Goal: Information Seeking & Learning: Learn about a topic

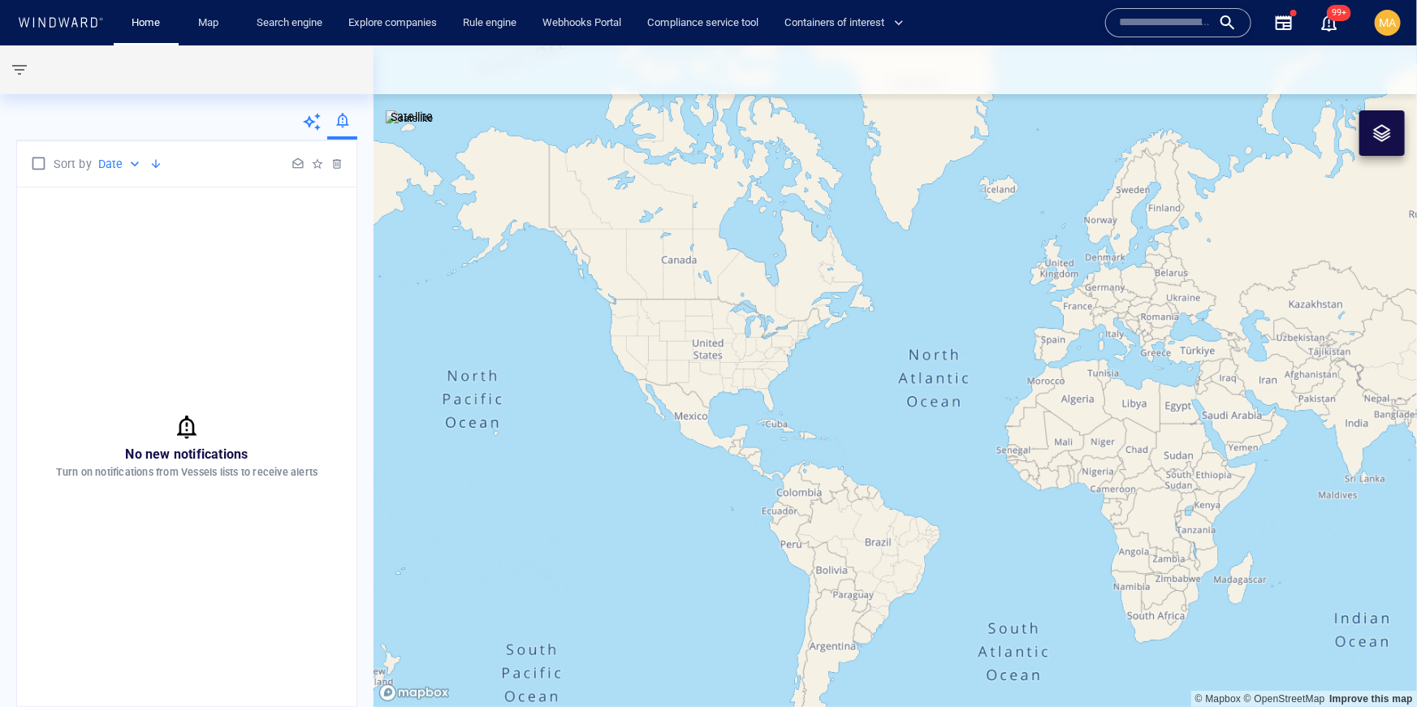
click at [1190, 15] on input "text" at bounding box center [1165, 23] width 93 height 24
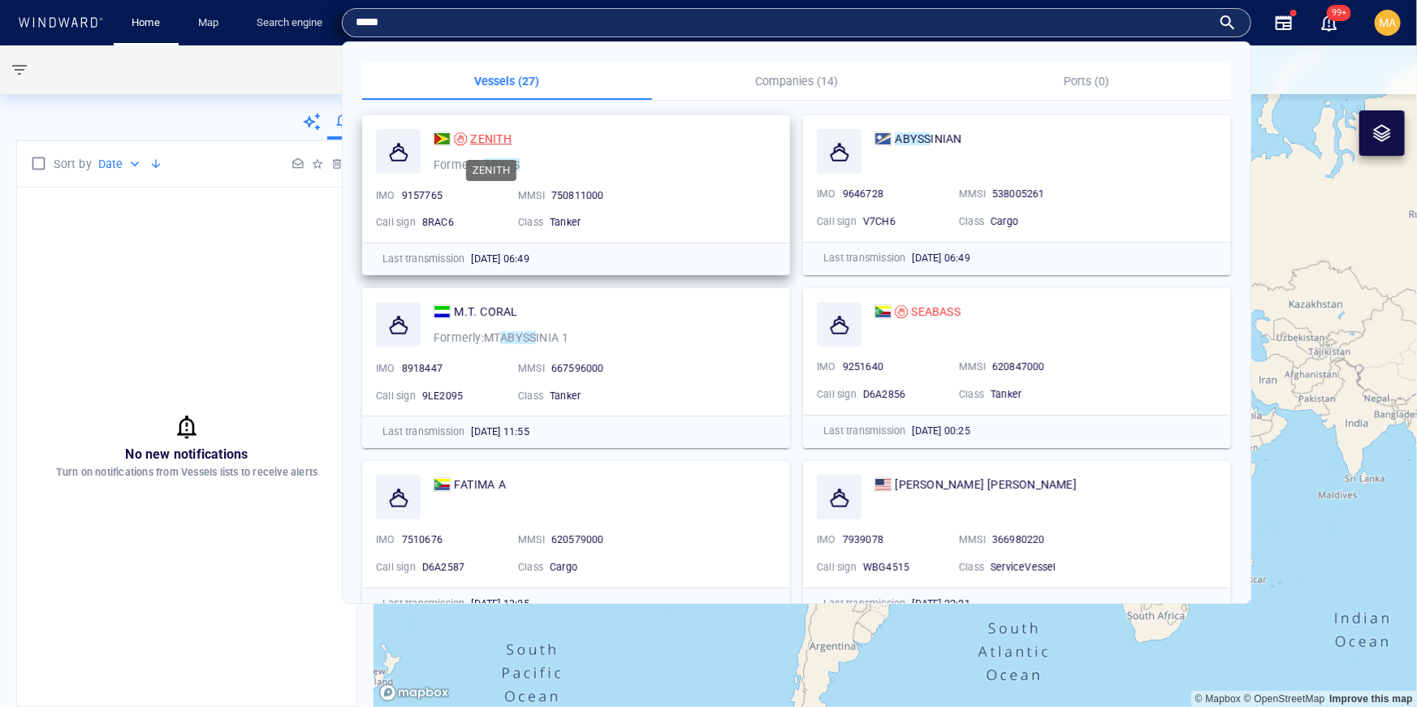
type input "*****"
click at [494, 138] on span "ZENITH" at bounding box center [490, 138] width 41 height 13
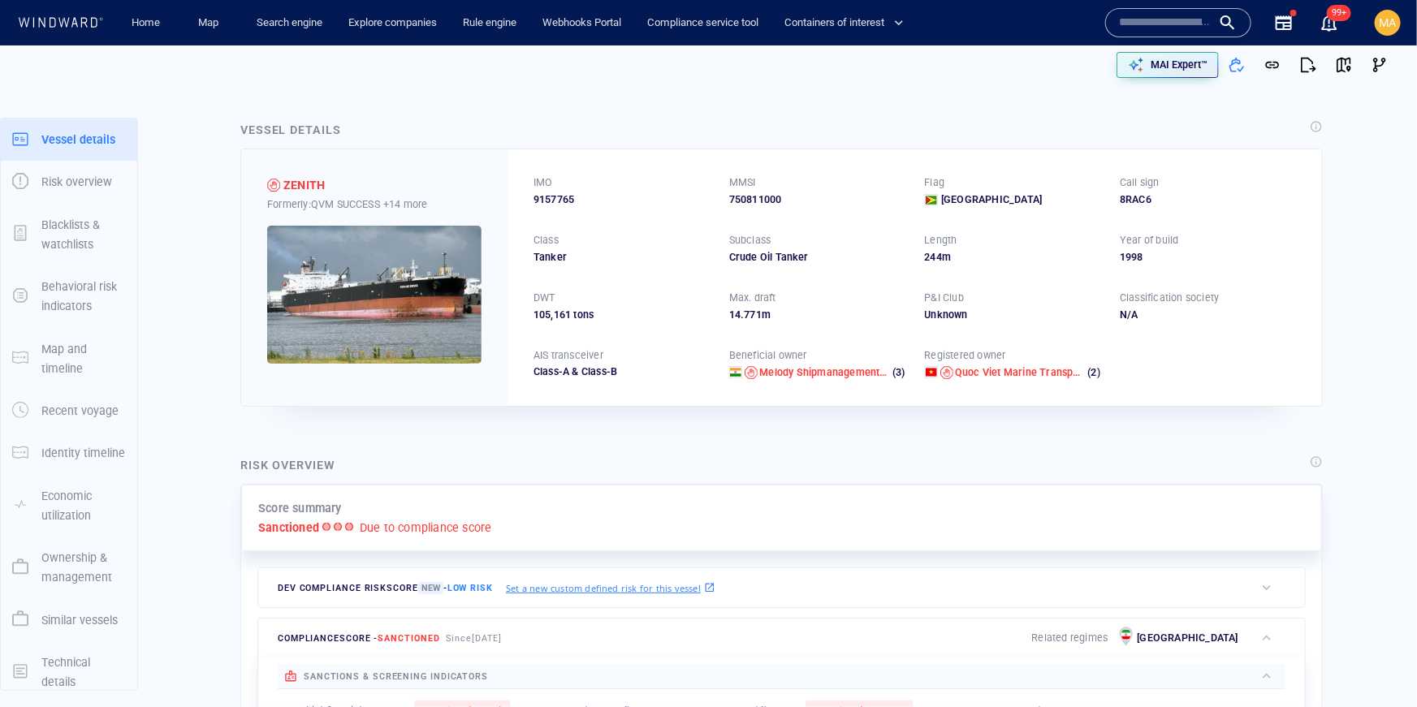
click at [763, 198] on div "750811000" at bounding box center [817, 199] width 176 height 15
click at [790, 373] on span "Melody Shipmanagement Private Limited" at bounding box center [856, 372] width 194 height 12
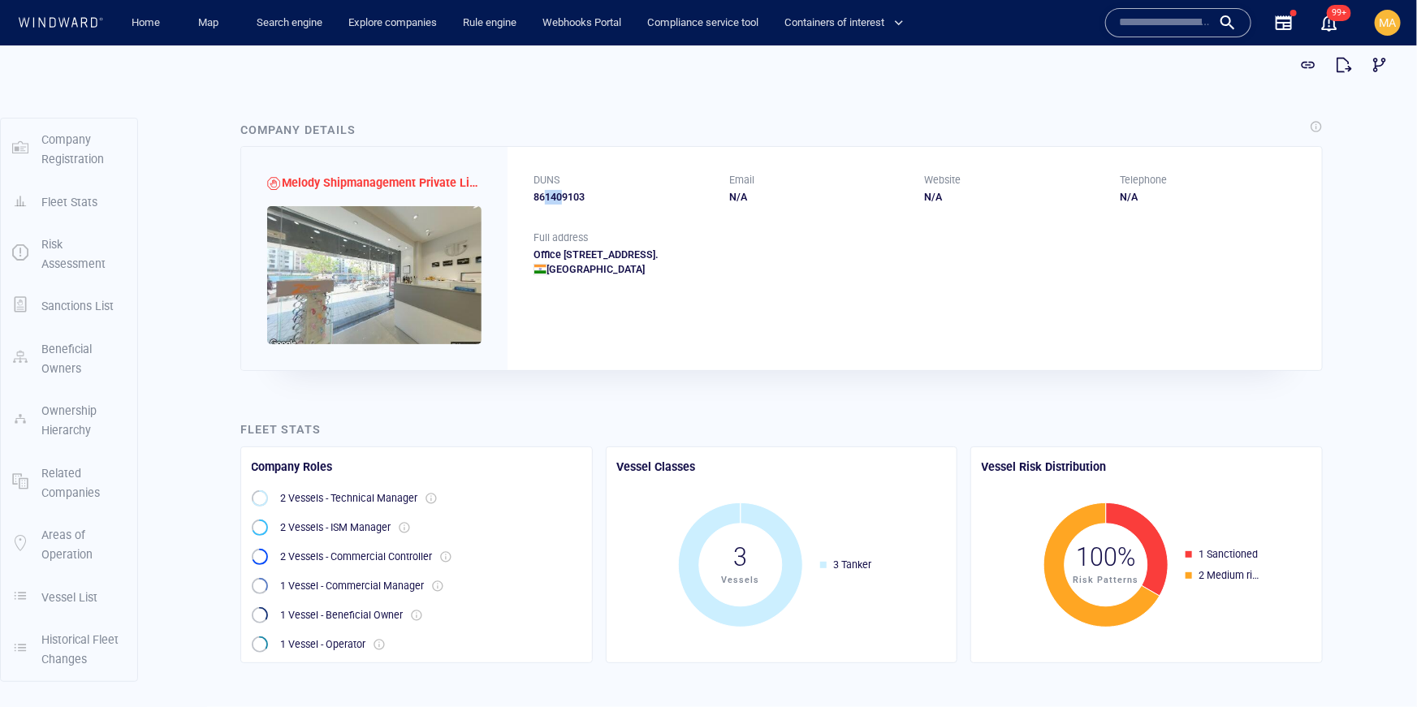
drag, startPoint x: 547, startPoint y: 197, endPoint x: 560, endPoint y: 197, distance: 13.0
click at [560, 197] on div "861409103" at bounding box center [622, 196] width 176 height 15
drag, startPoint x: 695, startPoint y: 196, endPoint x: 1141, endPoint y: 192, distance: 445.9
click at [1141, 193] on div "DUNS 861409103 Email N/A Website N/A Telephone N/A" at bounding box center [915, 188] width 815 height 84
click at [742, 225] on div "DUNS 861409103 Email N/A Website N/A Telephone N/A" at bounding box center [915, 188] width 815 height 84
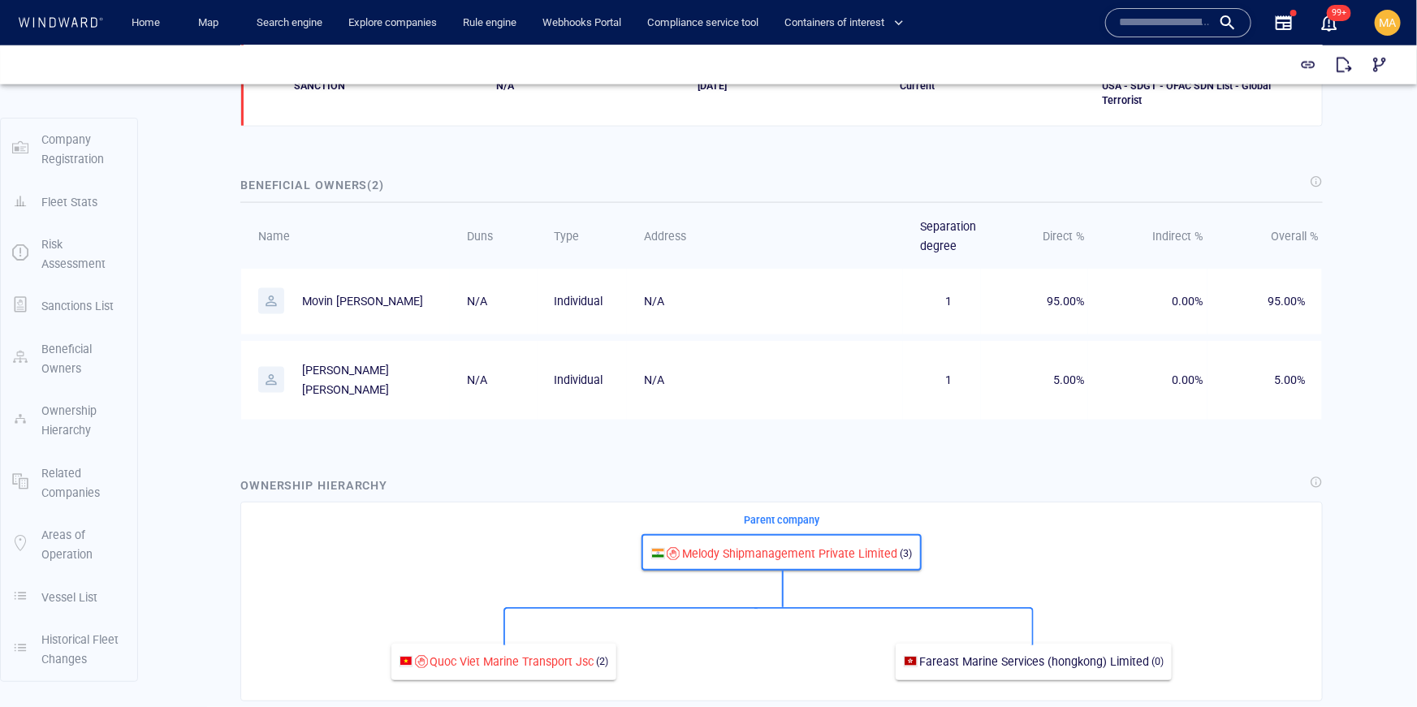
scroll to position [1052, 0]
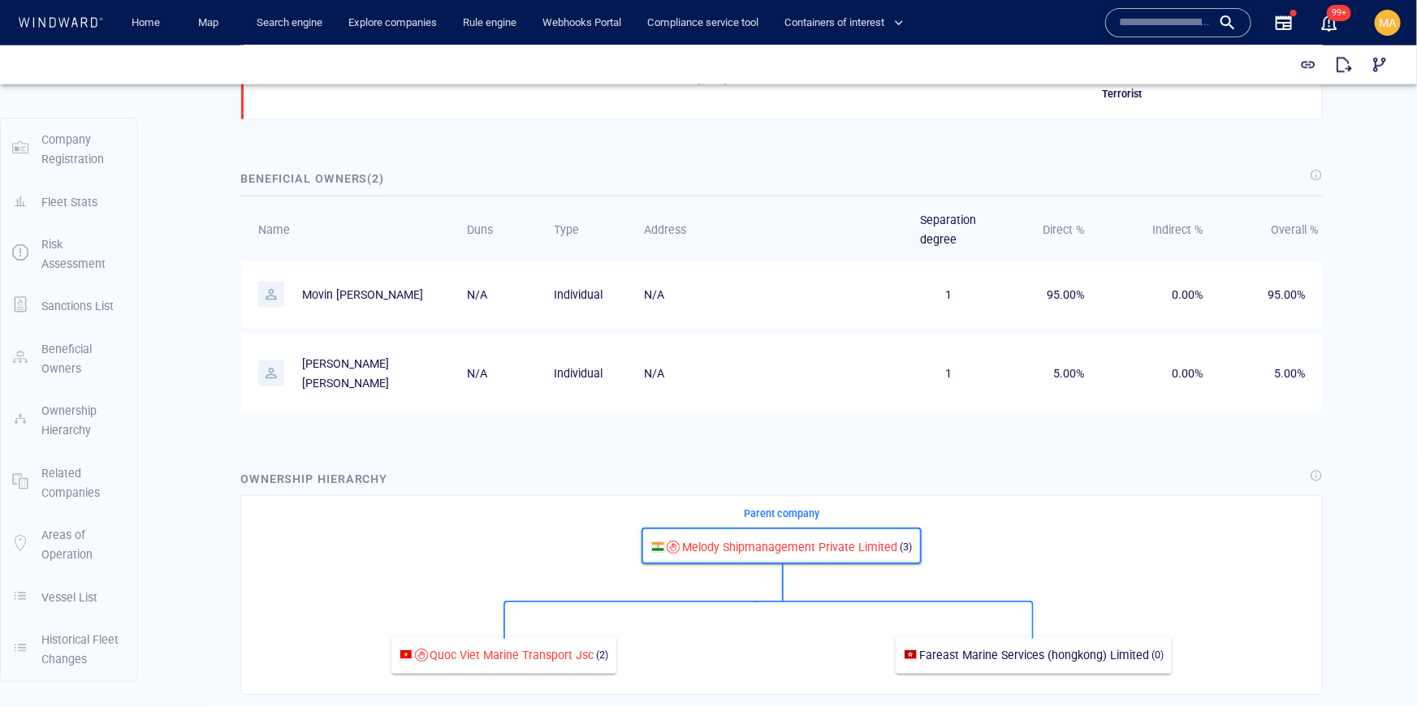
click at [363, 296] on p "Movin derik mathayas" at bounding box center [362, 293] width 121 height 19
click at [365, 281] on p "Movin derik mathayas" at bounding box center [352, 294] width 188 height 26
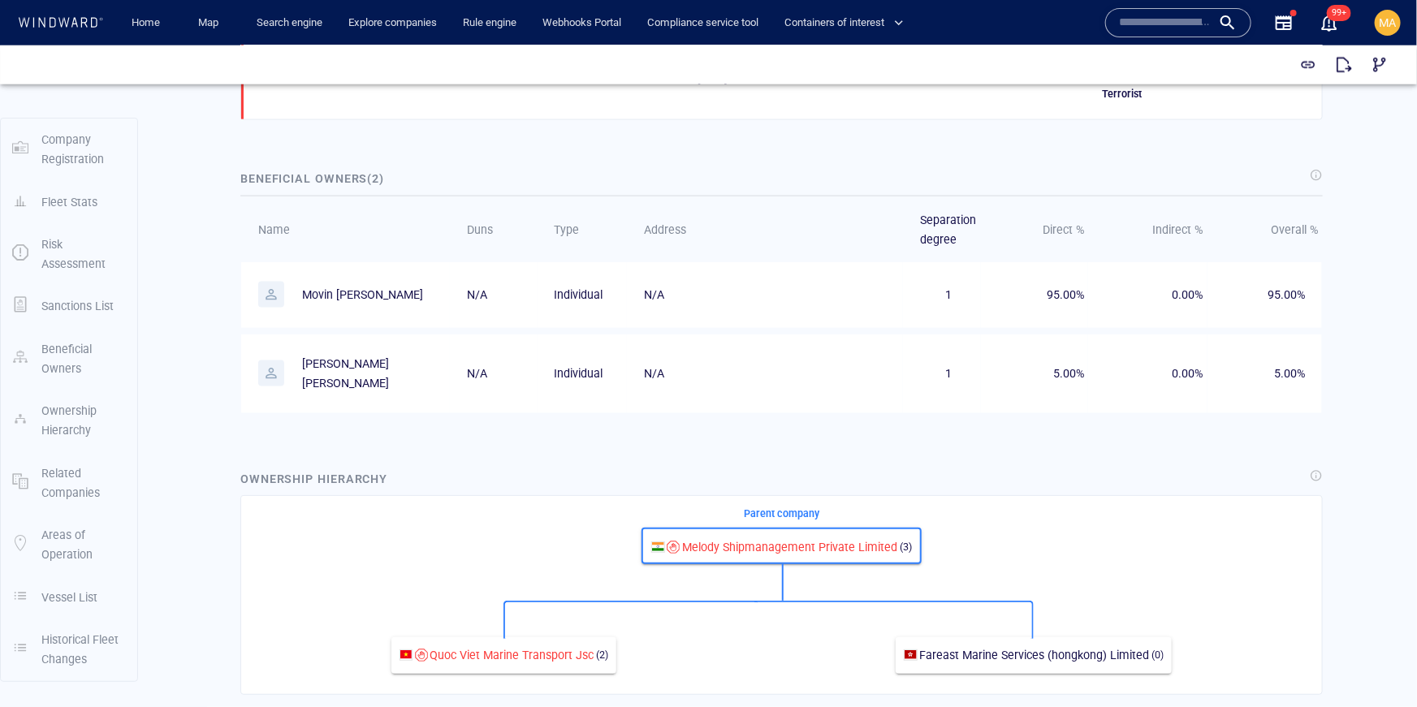
click at [363, 347] on td "Joseph stanislaus lobo" at bounding box center [345, 373] width 209 height 79
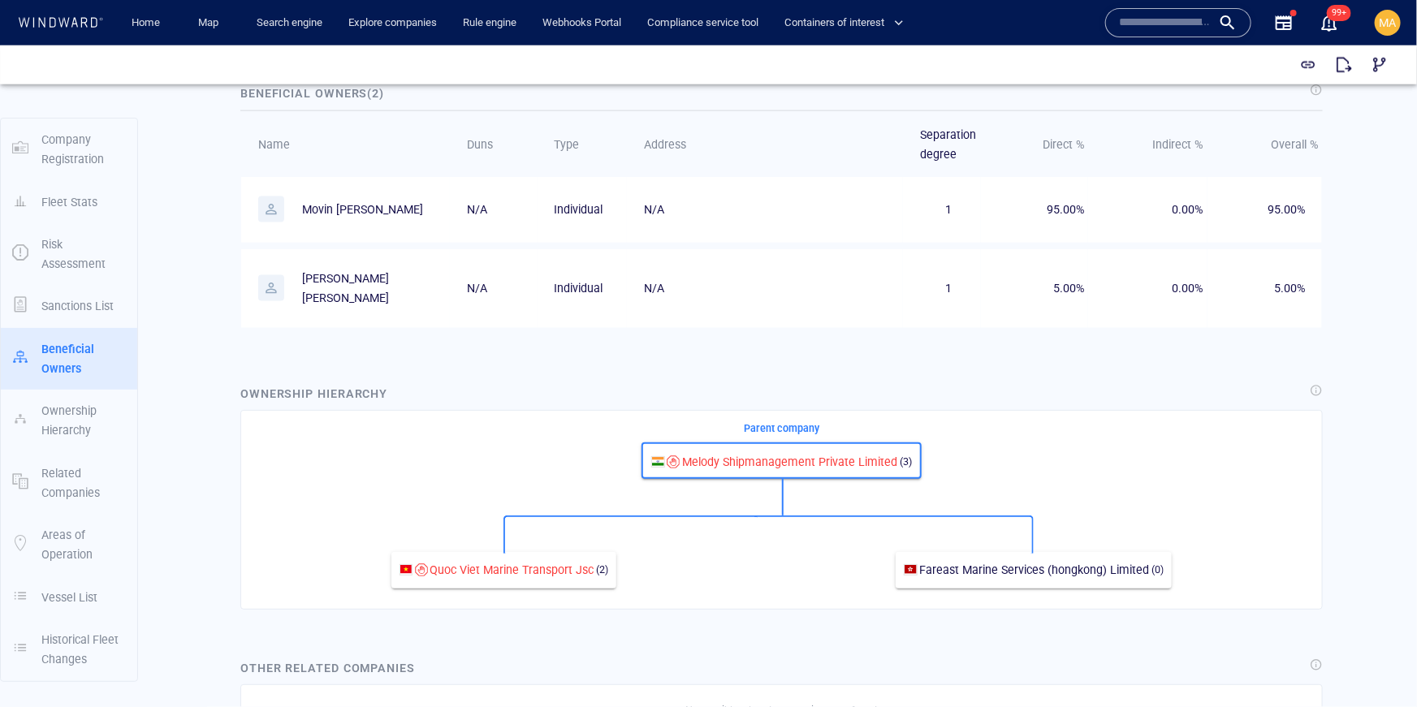
scroll to position [1136, 0]
drag, startPoint x: 942, startPoint y: 223, endPoint x: 952, endPoint y: 202, distance: 23.3
click at [952, 202] on td "1" at bounding box center [942, 211] width 78 height 66
drag, startPoint x: 949, startPoint y: 205, endPoint x: 947, endPoint y: 242, distance: 36.6
click at [948, 243] on table "Name Duns Type Address Separation degree Direct % Indirect % Overall % Movin de…" at bounding box center [781, 224] width 1081 height 223
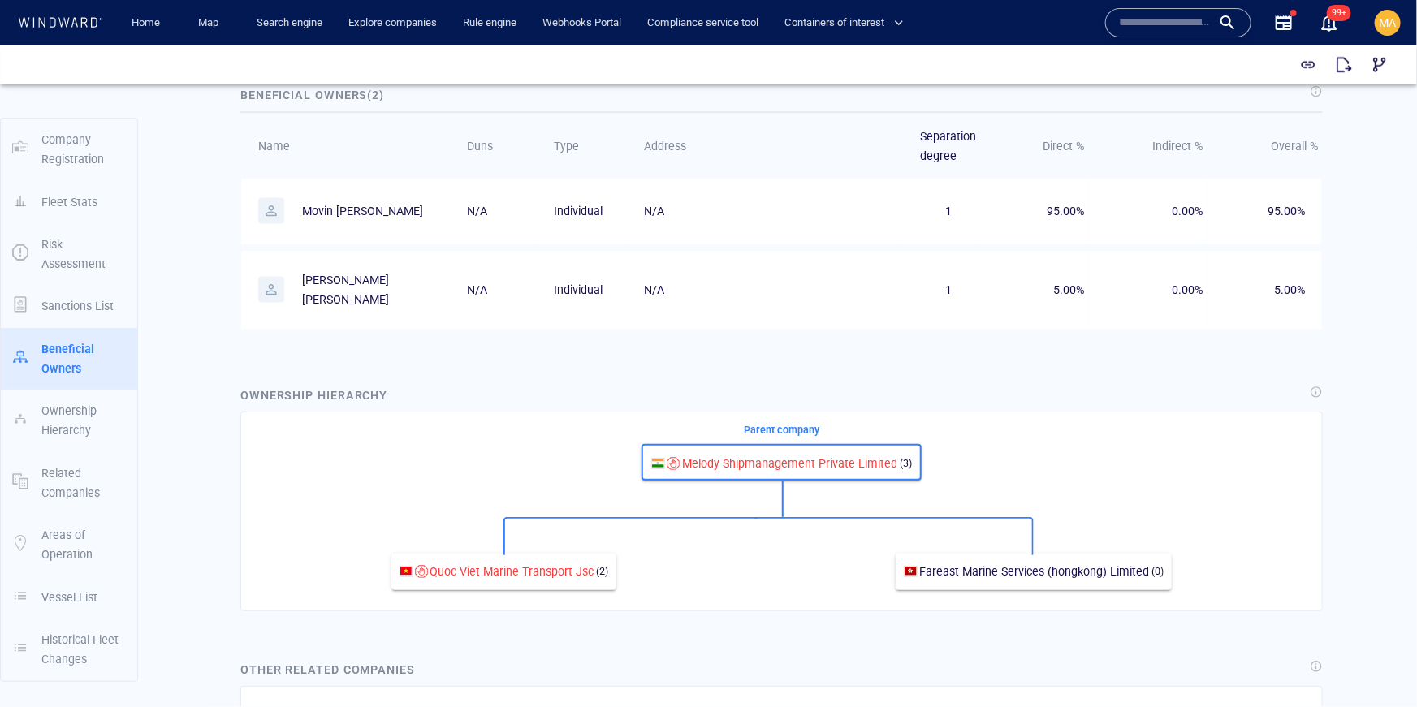
click at [958, 186] on td "1" at bounding box center [942, 211] width 78 height 66
click at [1170, 21] on input "text" at bounding box center [1165, 23] width 93 height 24
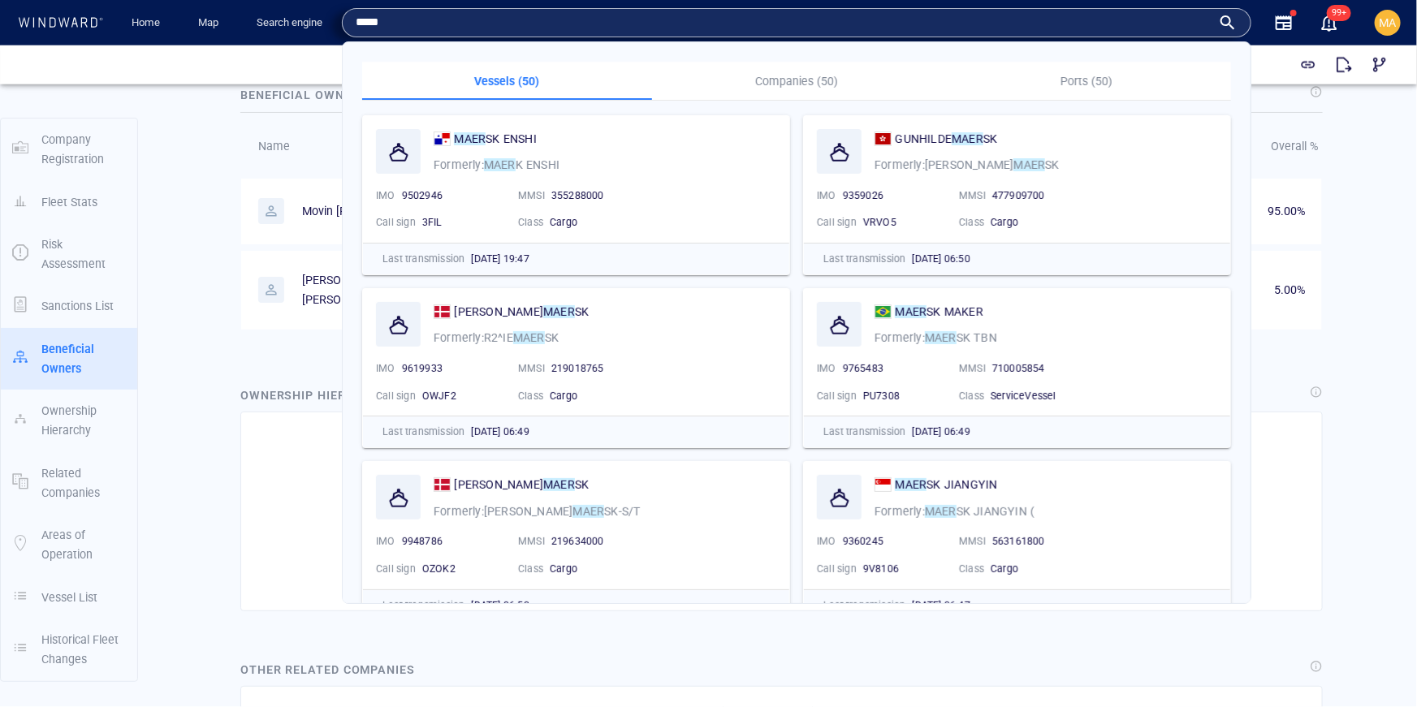
click at [817, 89] on p "Companies (50)" at bounding box center [797, 80] width 270 height 19
click at [817, 82] on p "Companies (50)" at bounding box center [797, 80] width 270 height 19
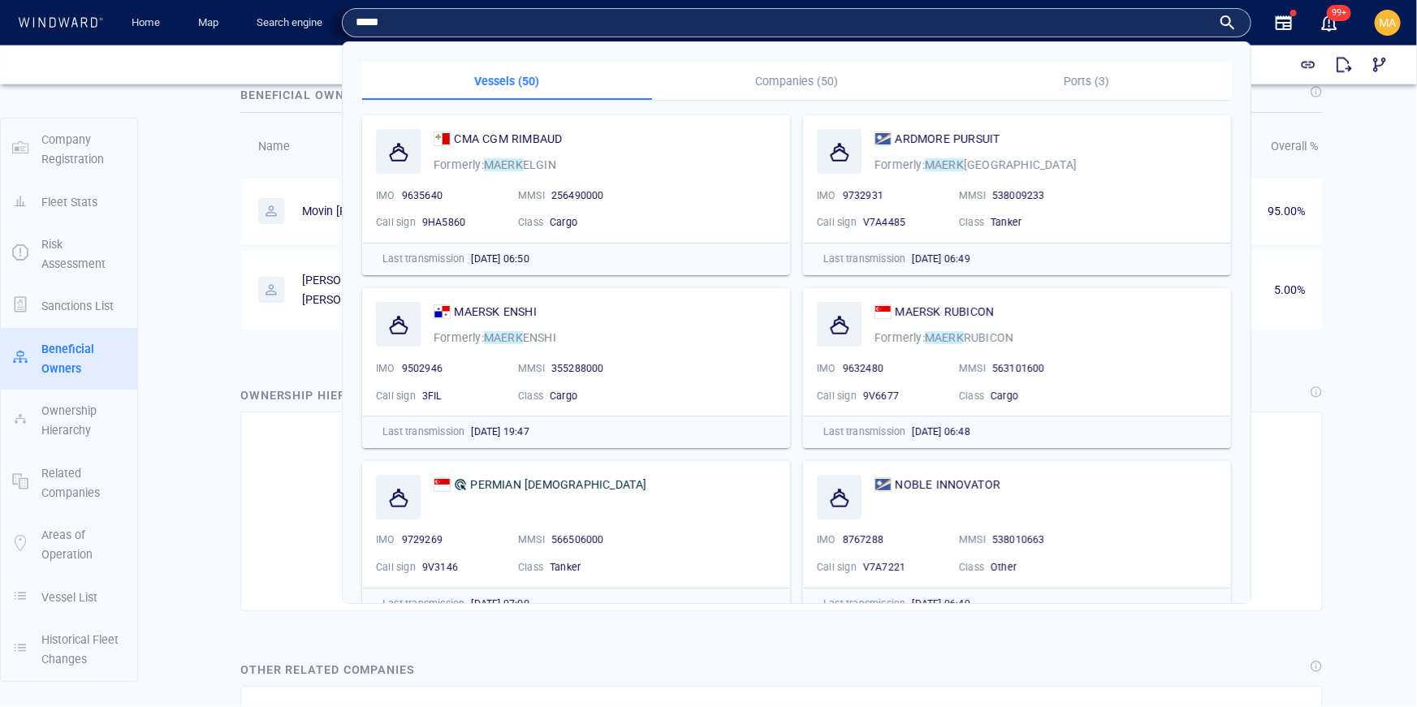
click at [760, 18] on input "*****" at bounding box center [784, 23] width 856 height 24
click at [793, 82] on p "Companies (50)" at bounding box center [797, 80] width 270 height 19
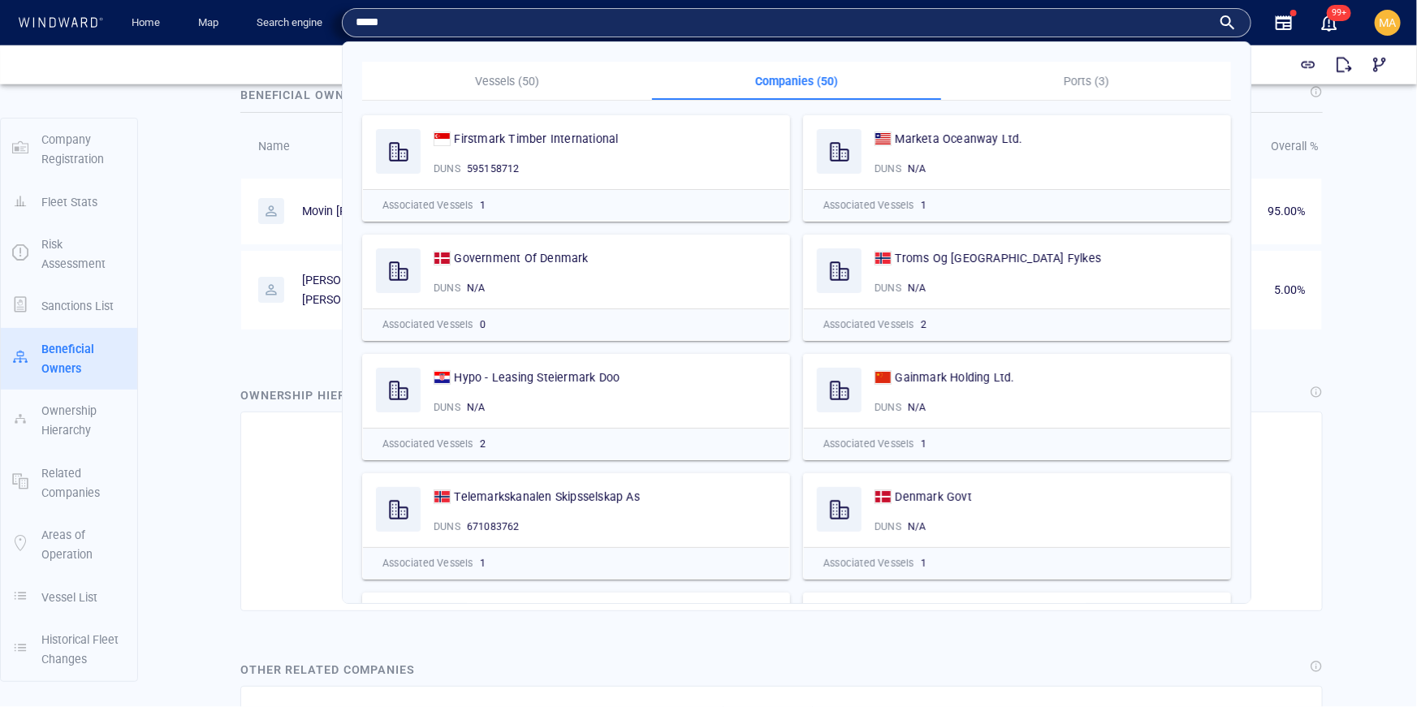
click at [381, 21] on input "*****" at bounding box center [784, 23] width 856 height 24
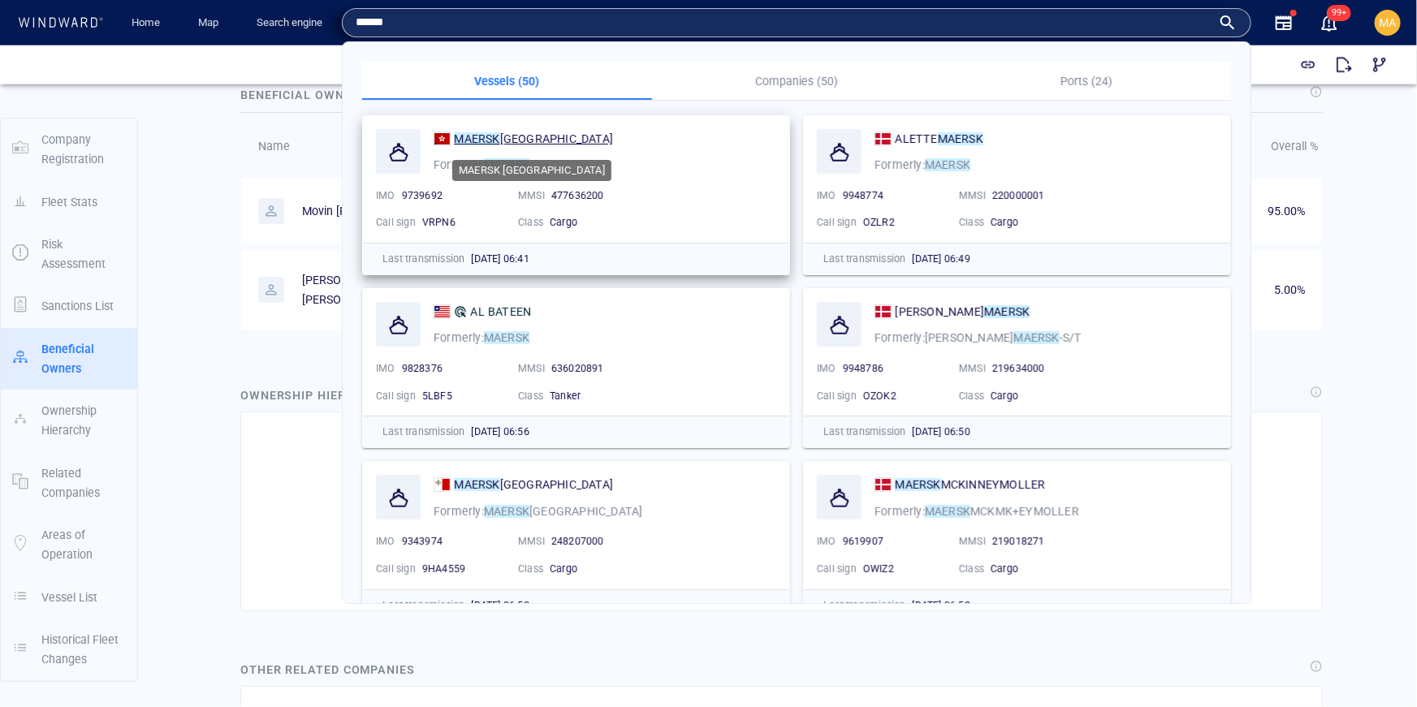
type input "******"
click at [506, 140] on span "GIBRALTAR" at bounding box center [556, 138] width 113 height 13
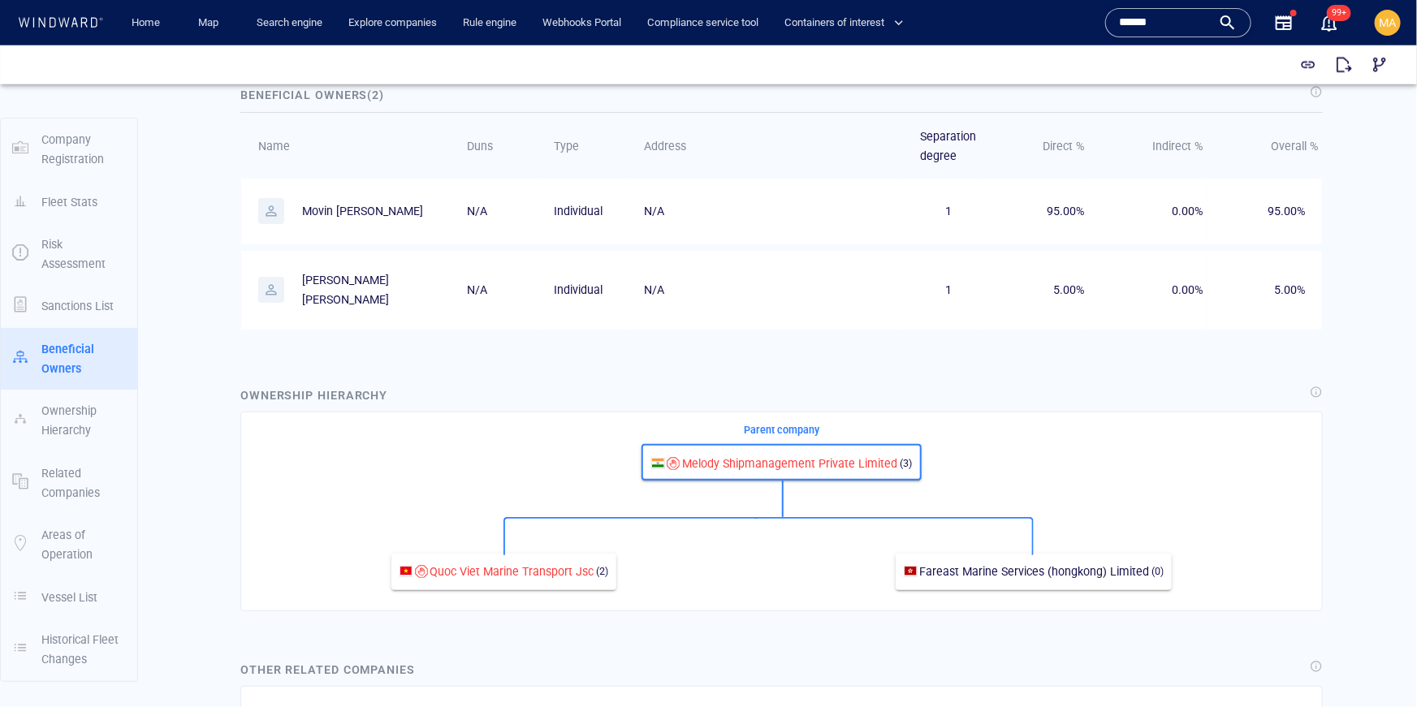
click at [1206, 16] on input "******" at bounding box center [1165, 23] width 93 height 24
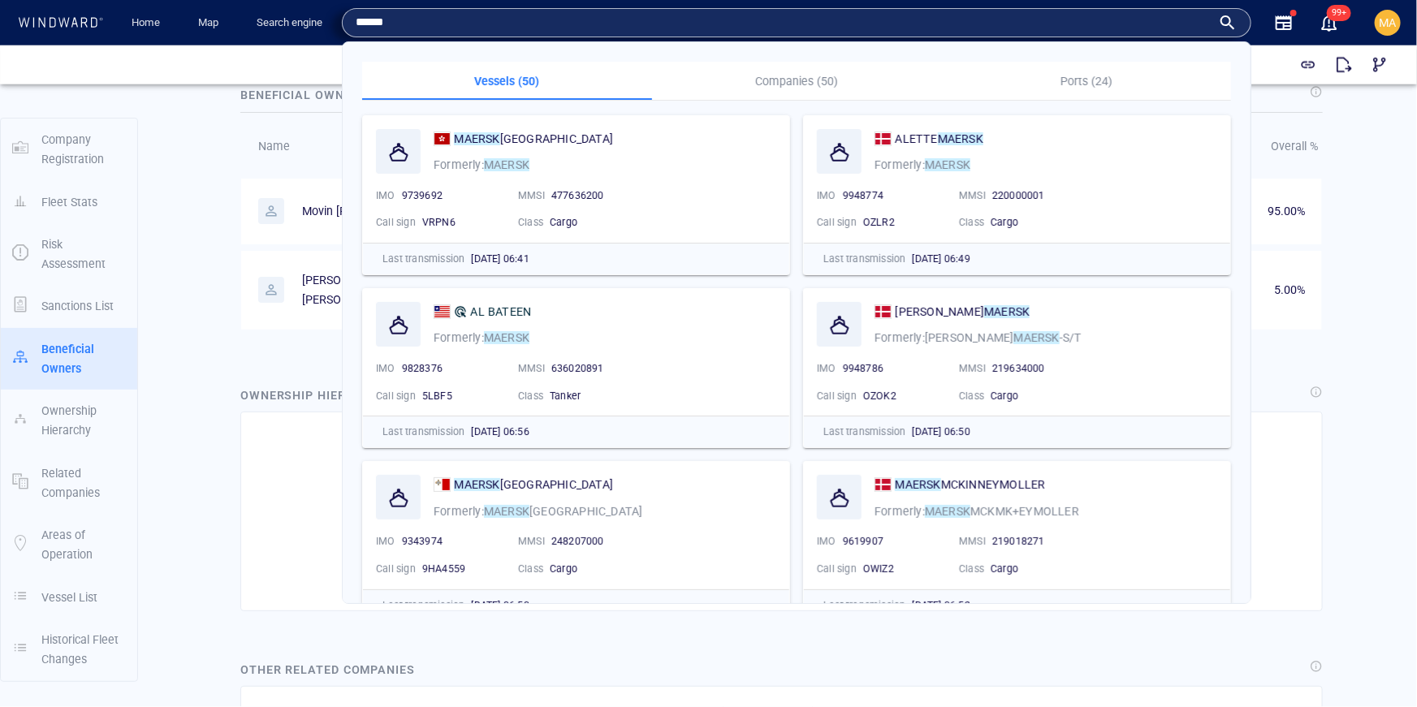
click at [768, 82] on p "Companies (50)" at bounding box center [797, 80] width 270 height 19
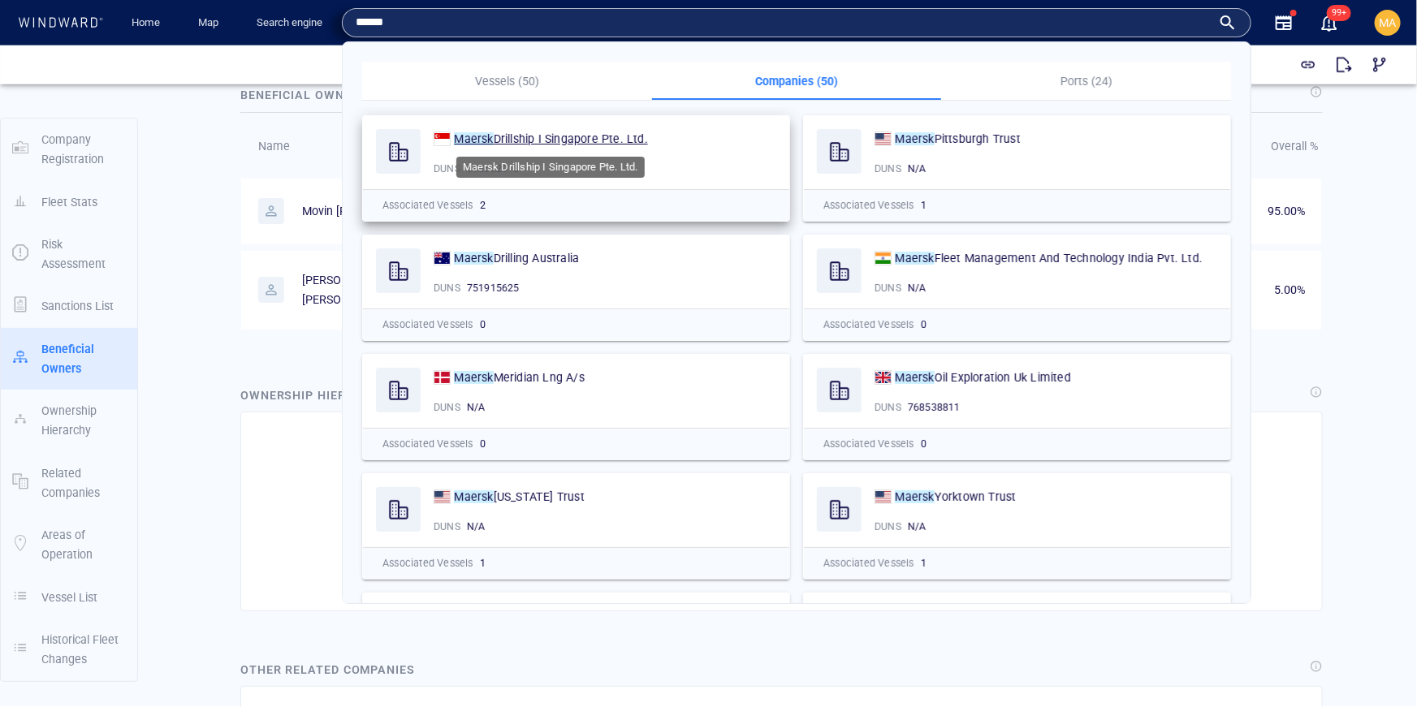
click at [527, 139] on span "Drillship I Singapore Pte. Ltd." at bounding box center [571, 138] width 154 height 13
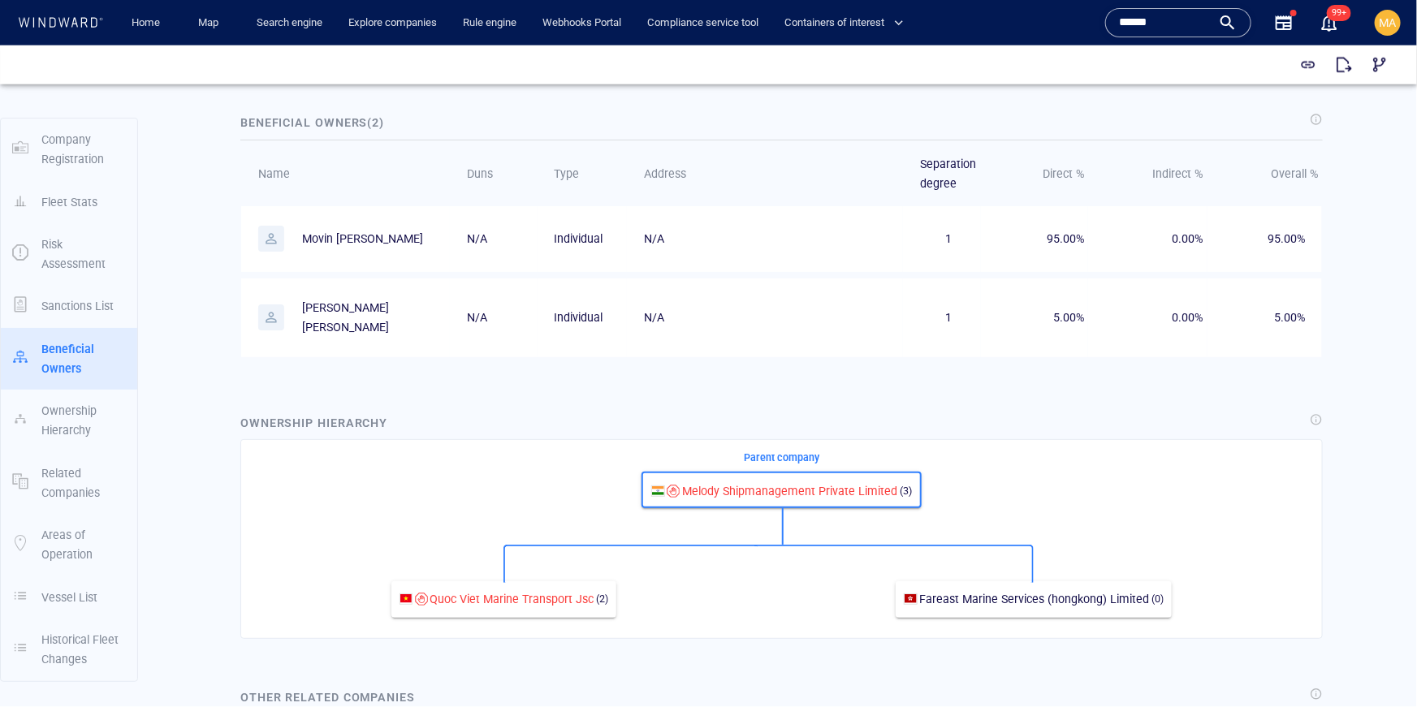
scroll to position [1104, 0]
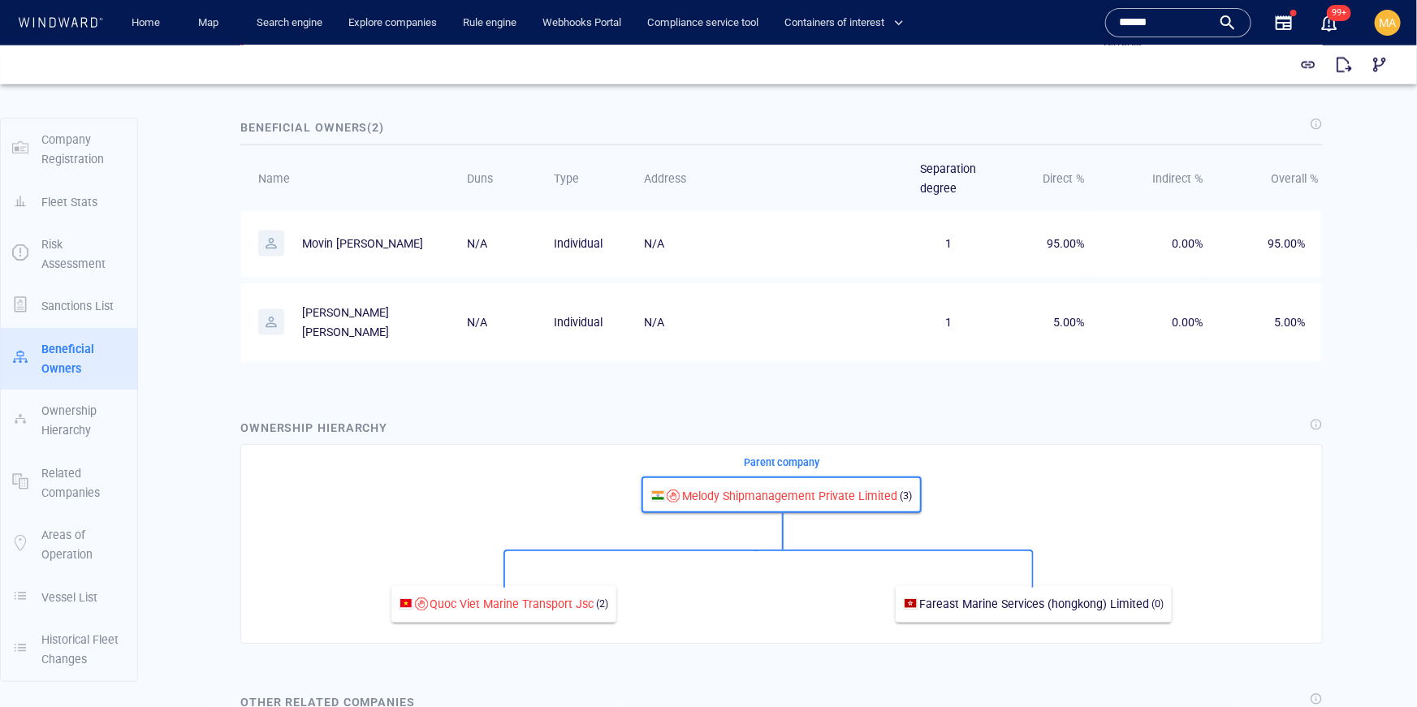
click at [412, 304] on p "Joseph stanislaus lobo" at bounding box center [363, 322] width 122 height 40
click at [412, 303] on p "Joseph stanislaus lobo" at bounding box center [363, 322] width 122 height 40
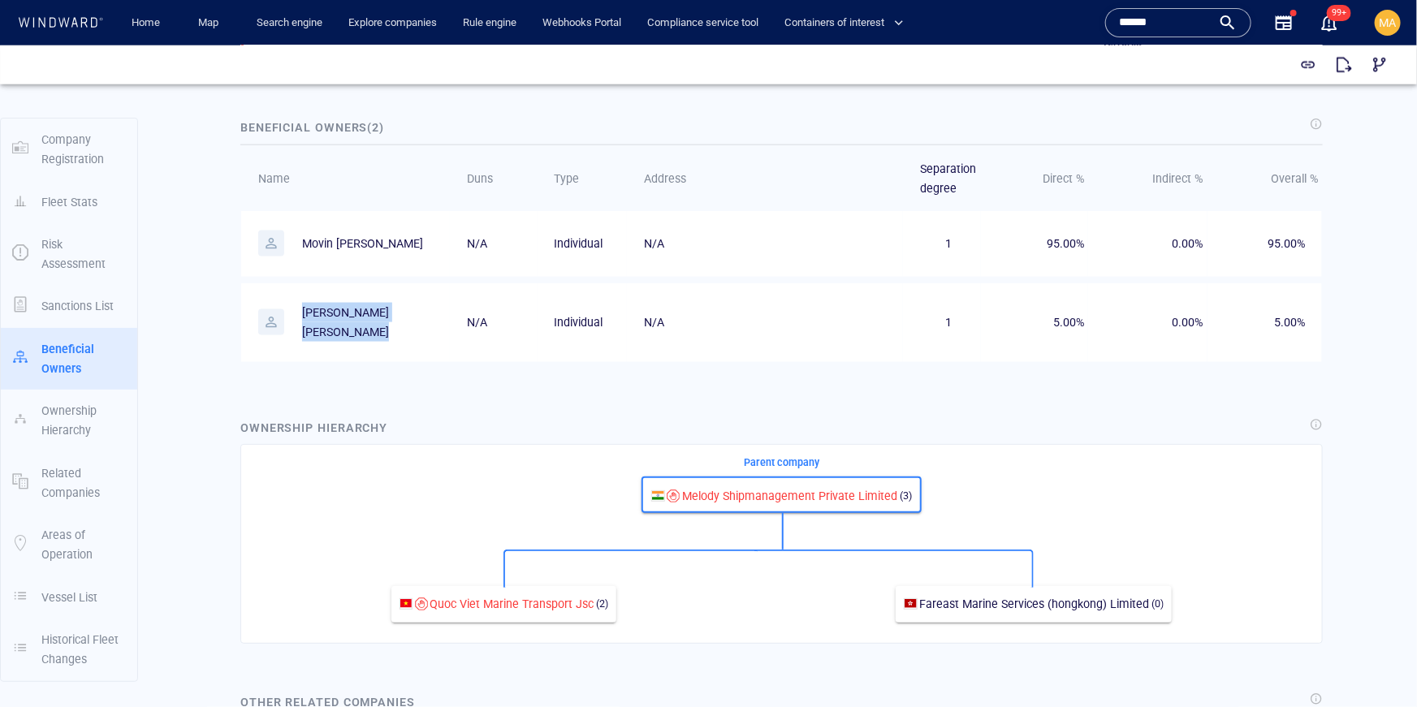
click at [412, 303] on p "Joseph stanislaus lobo" at bounding box center [363, 322] width 122 height 40
drag, startPoint x: 413, startPoint y: 240, endPoint x: 318, endPoint y: 239, distance: 95.0
click at [318, 239] on p "Movin derik mathayas" at bounding box center [362, 242] width 121 height 19
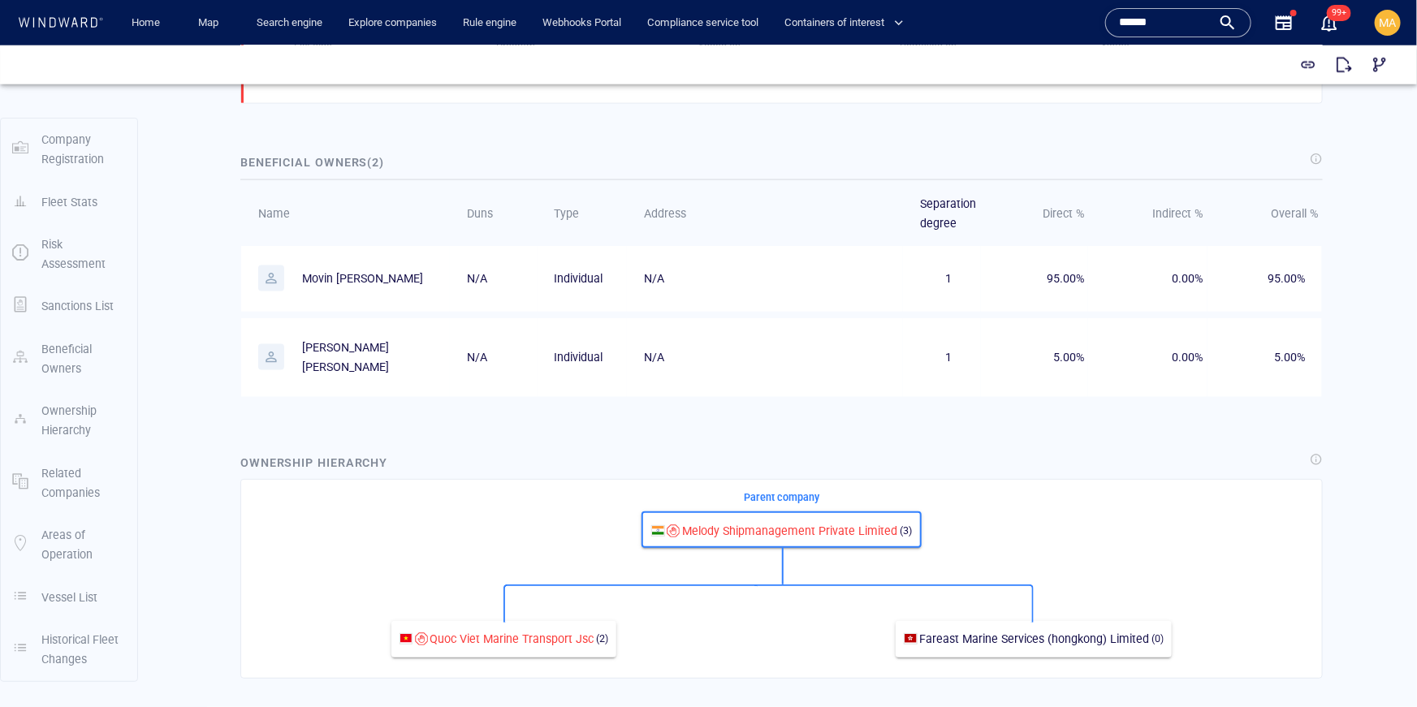
scroll to position [1065, 0]
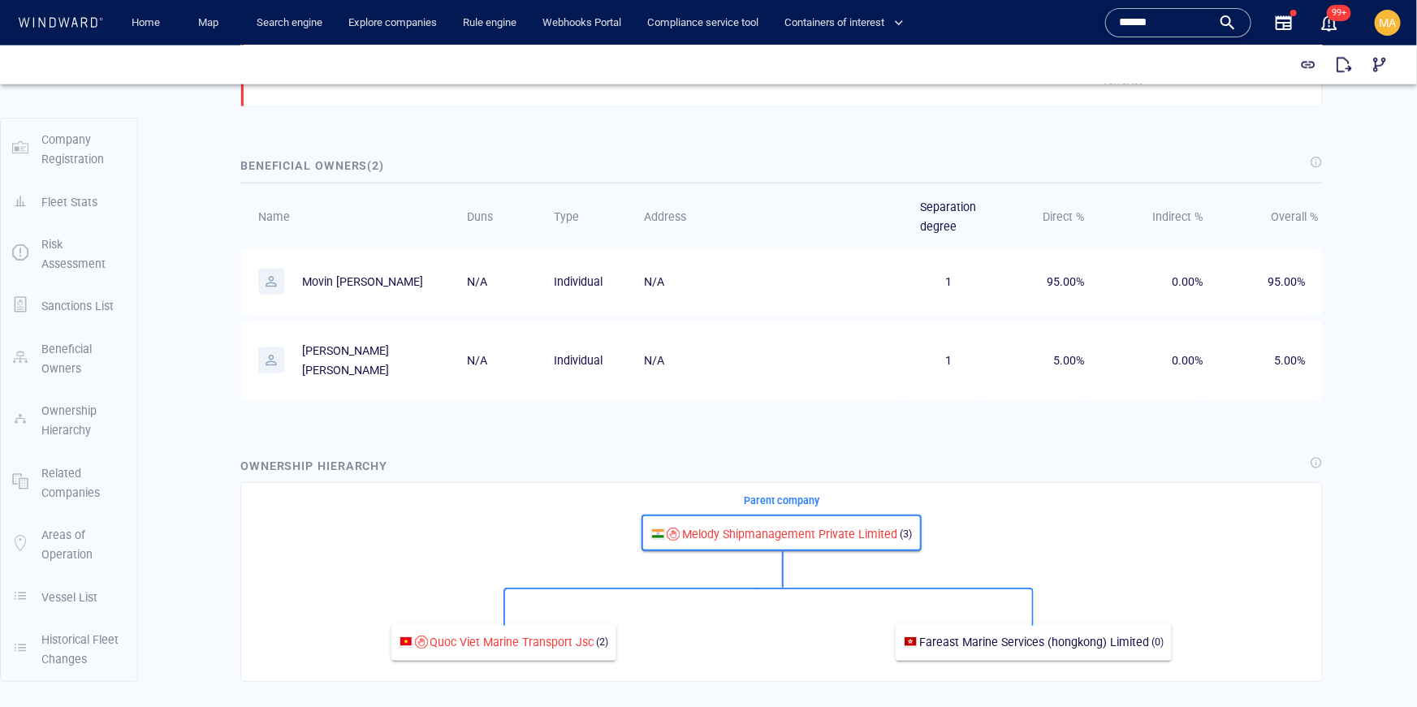
drag, startPoint x: 433, startPoint y: 274, endPoint x: 291, endPoint y: 271, distance: 142.2
click at [291, 271] on p "Movin derik mathayas" at bounding box center [352, 281] width 188 height 26
copy p "Movin derik mathayas"
click at [396, 26] on link "Explore companies" at bounding box center [393, 23] width 102 height 28
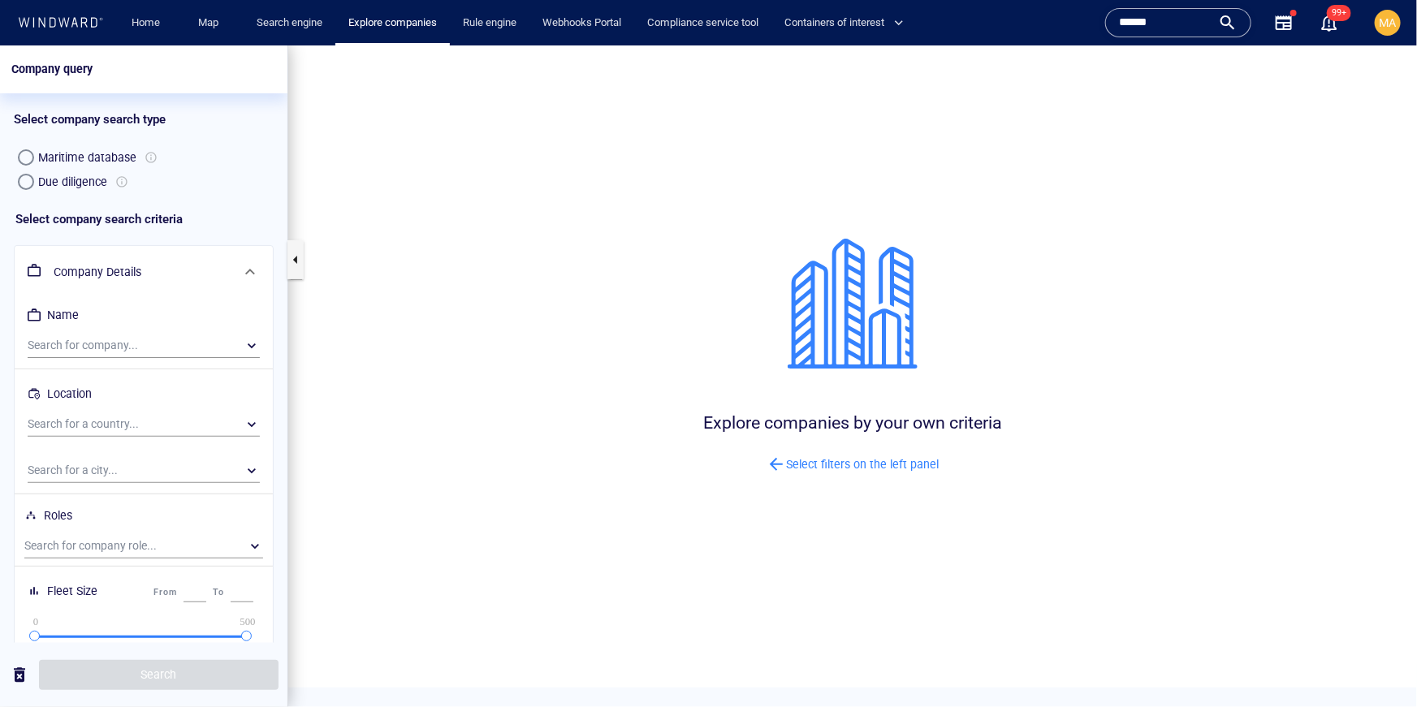
click at [63, 181] on div "Due diligence" at bounding box center [72, 180] width 69 height 19
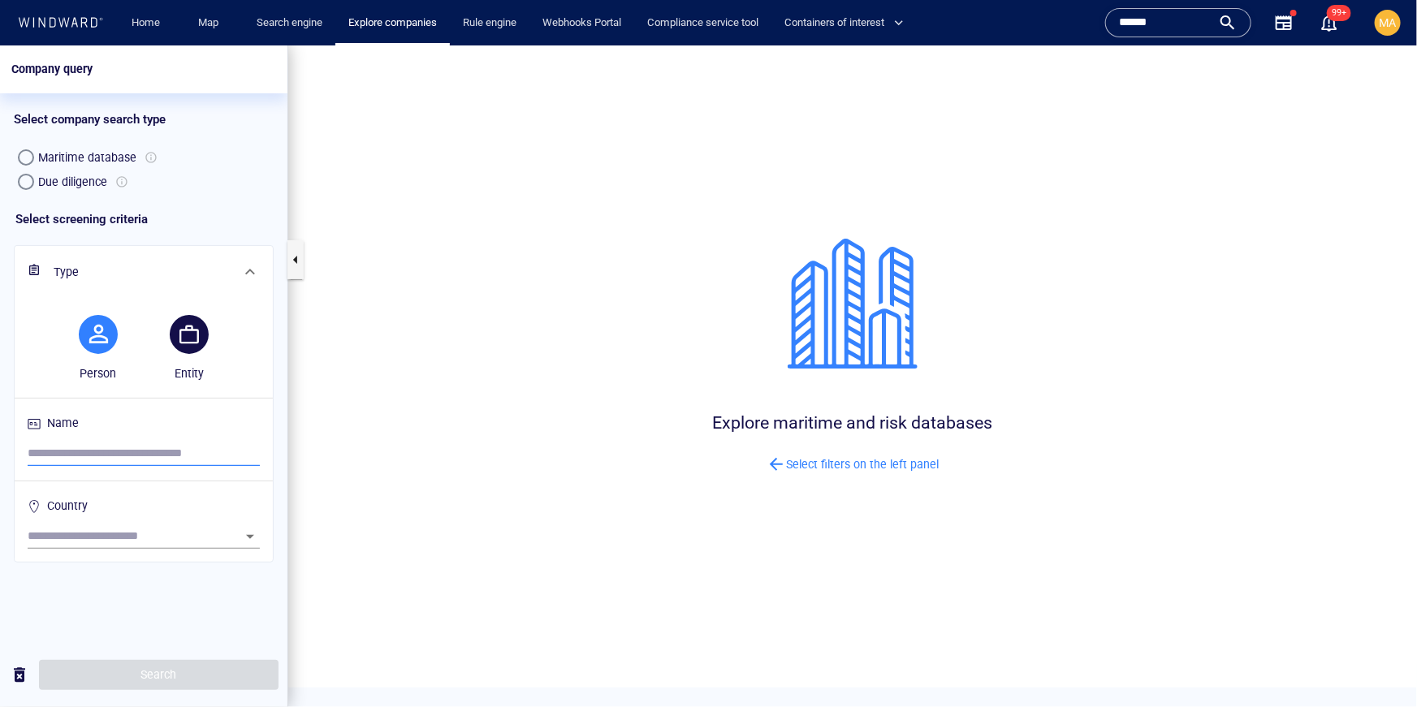
click at [102, 452] on input "search" at bounding box center [144, 453] width 232 height 24
paste input "**********"
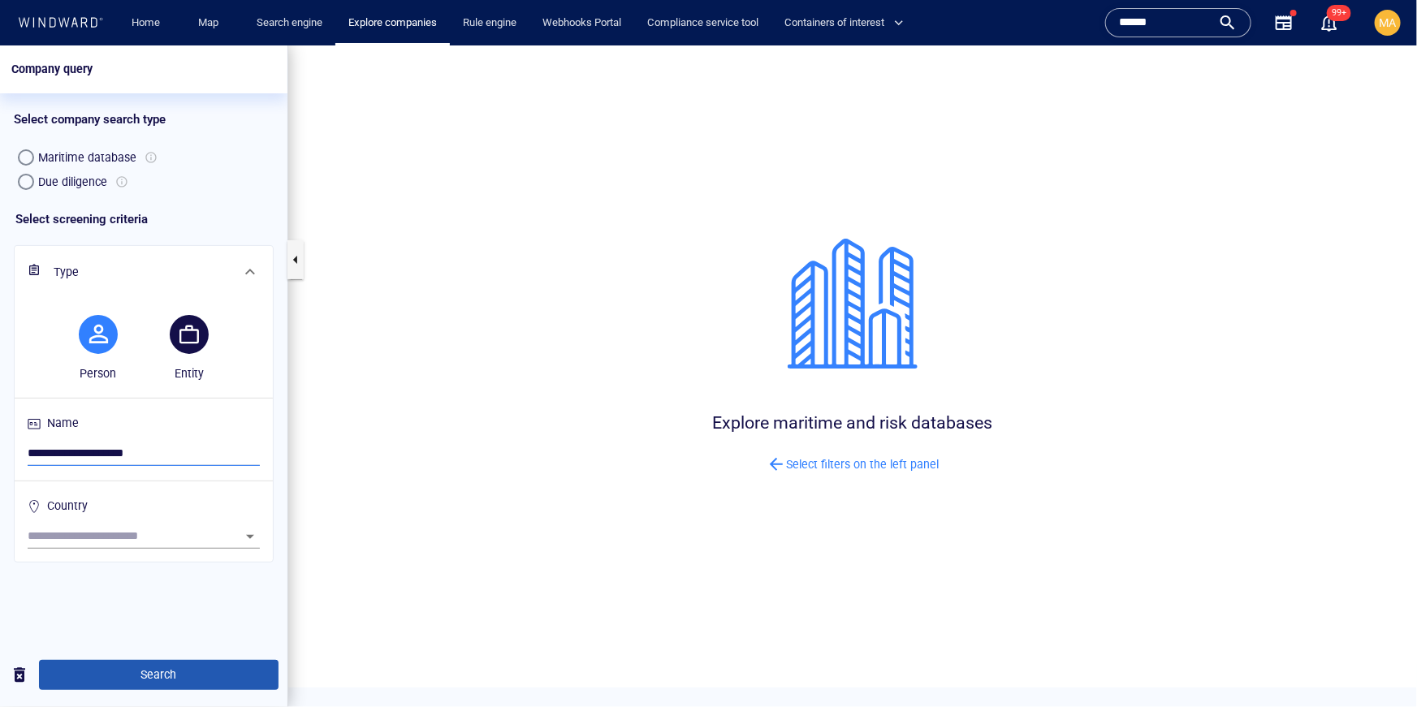
click at [97, 679] on span "Search" at bounding box center [159, 674] width 214 height 20
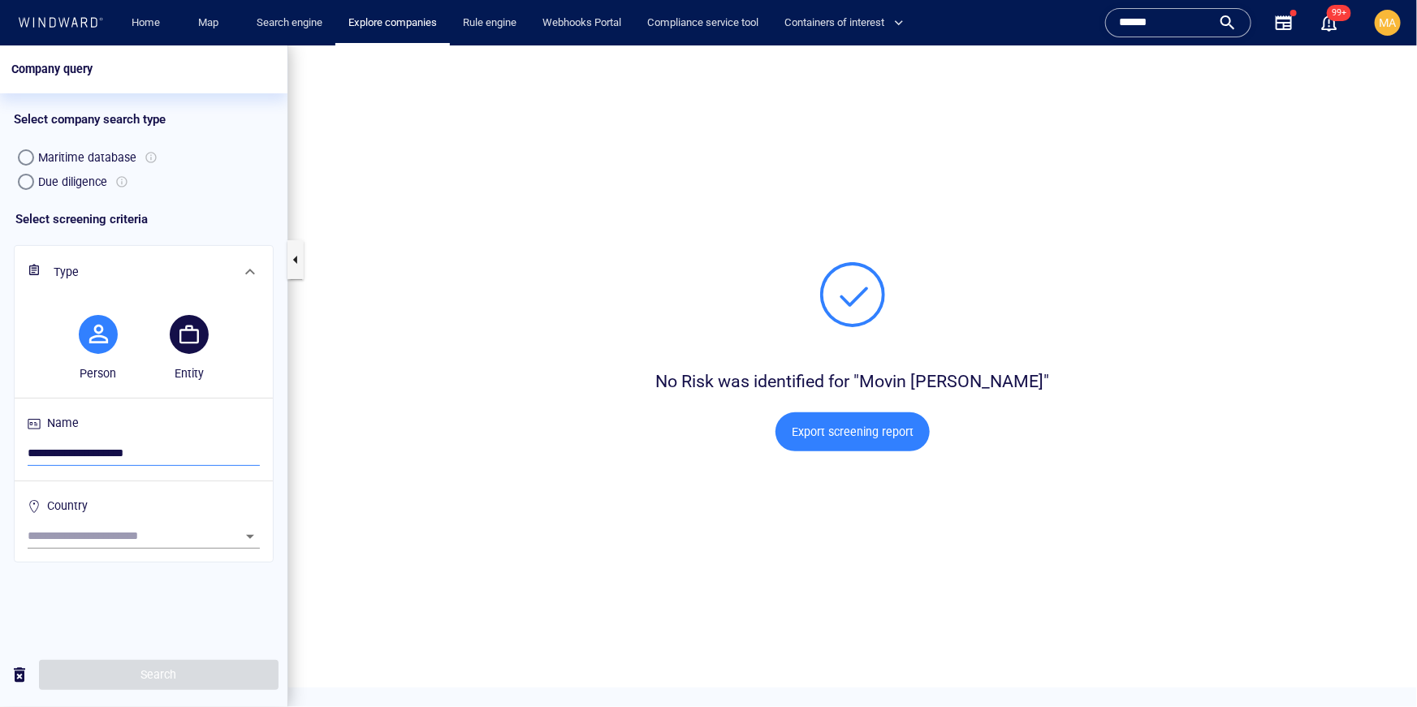
drag, startPoint x: 42, startPoint y: 436, endPoint x: 108, endPoint y: 454, distance: 68.2
click at [108, 454] on div "**********" at bounding box center [143, 438] width 239 height 59
click at [171, 443] on input "**********" at bounding box center [144, 453] width 232 height 24
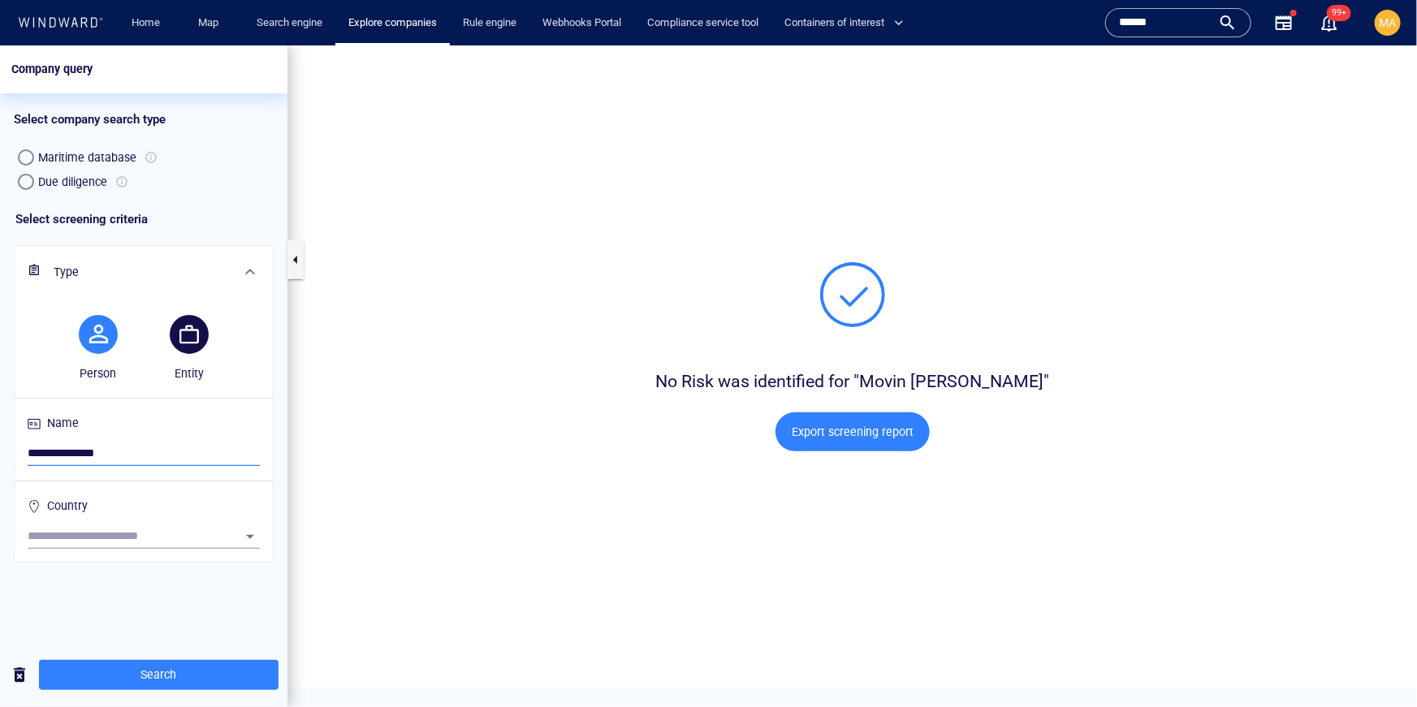
type input "**********"
click at [139, 660] on button "Search" at bounding box center [159, 674] width 240 height 30
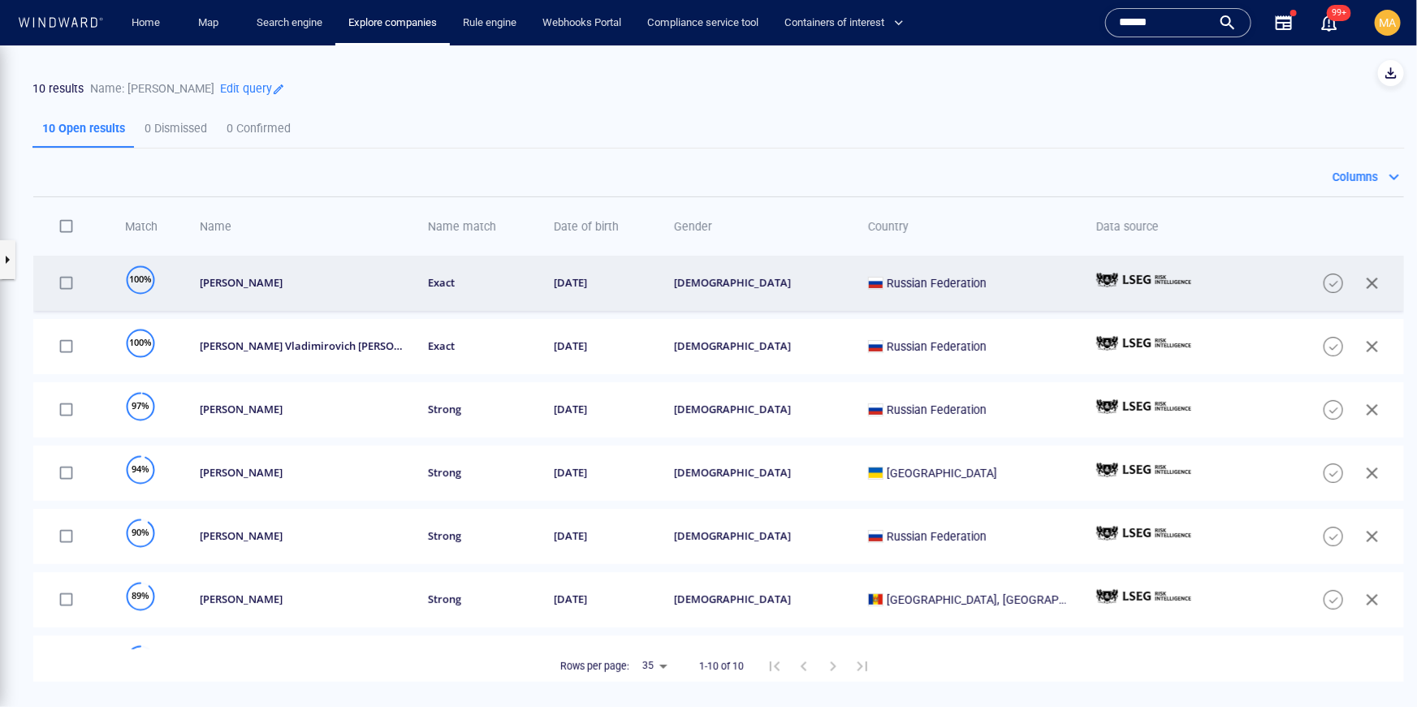
click at [632, 292] on td "1975-03-06" at bounding box center [597, 282] width 121 height 55
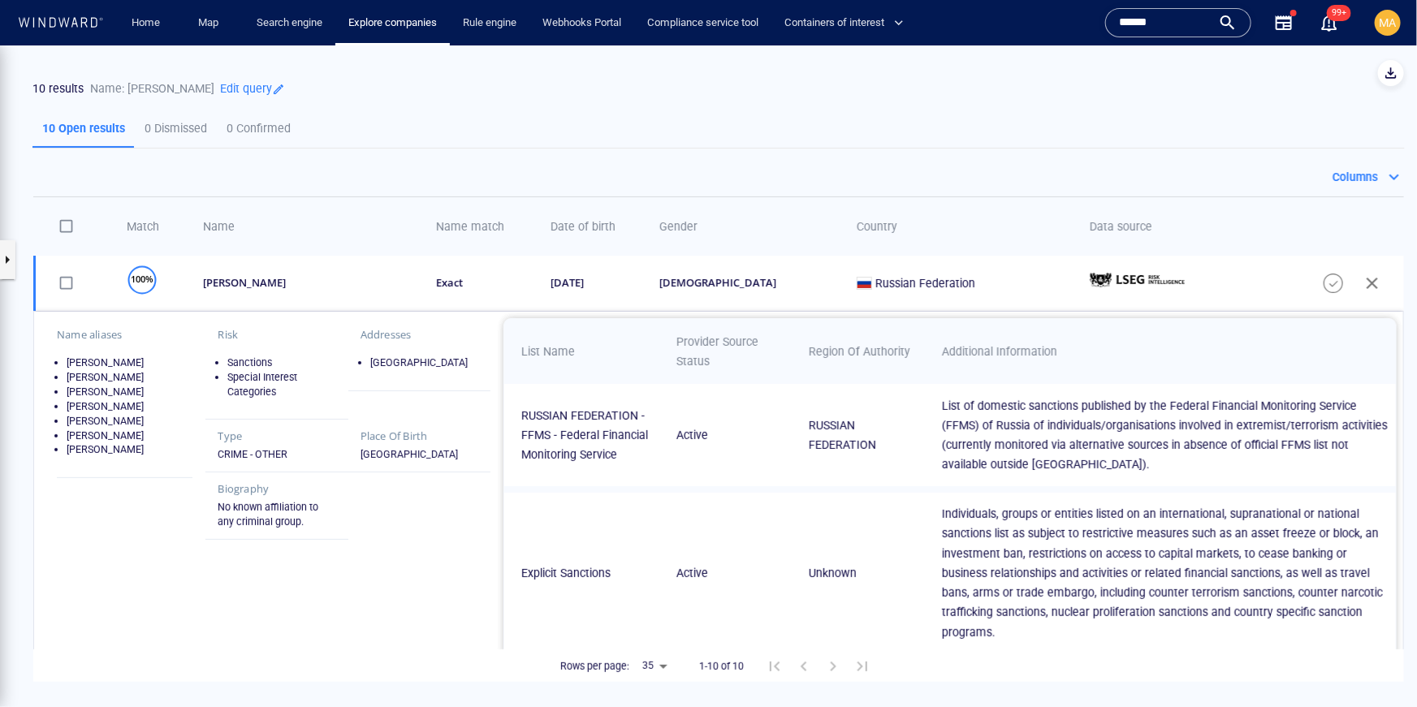
drag, startPoint x: 162, startPoint y: 501, endPoint x: 136, endPoint y: 403, distance: 101.9
click at [136, 403] on ul "PUTIN,Vladimir Genadevich PUTIN,Vladimir Genadyevich ПУТИН,Владимир Генадьевич …" at bounding box center [125, 406] width 136 height 102
click at [159, 428] on li "PUTIN,Vladimir Gennadevich" at bounding box center [130, 420] width 126 height 15
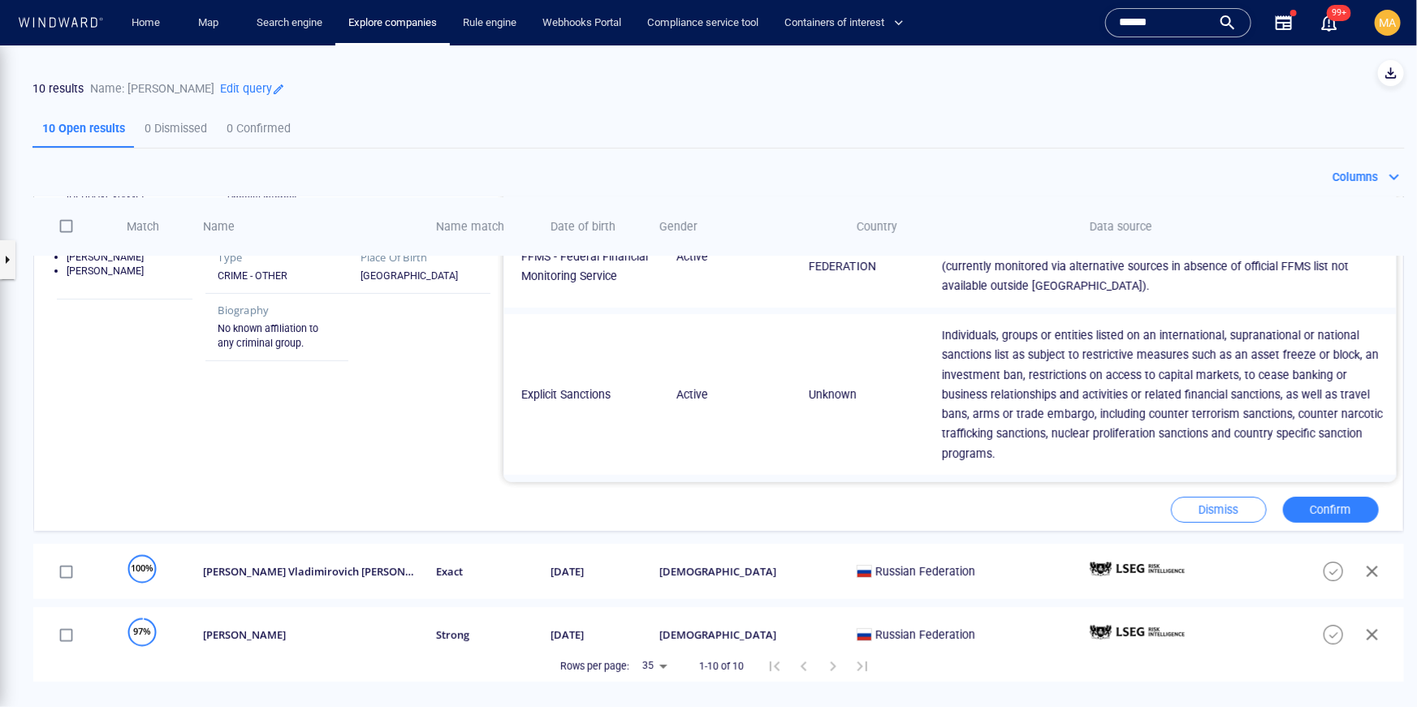
scroll to position [188, 0]
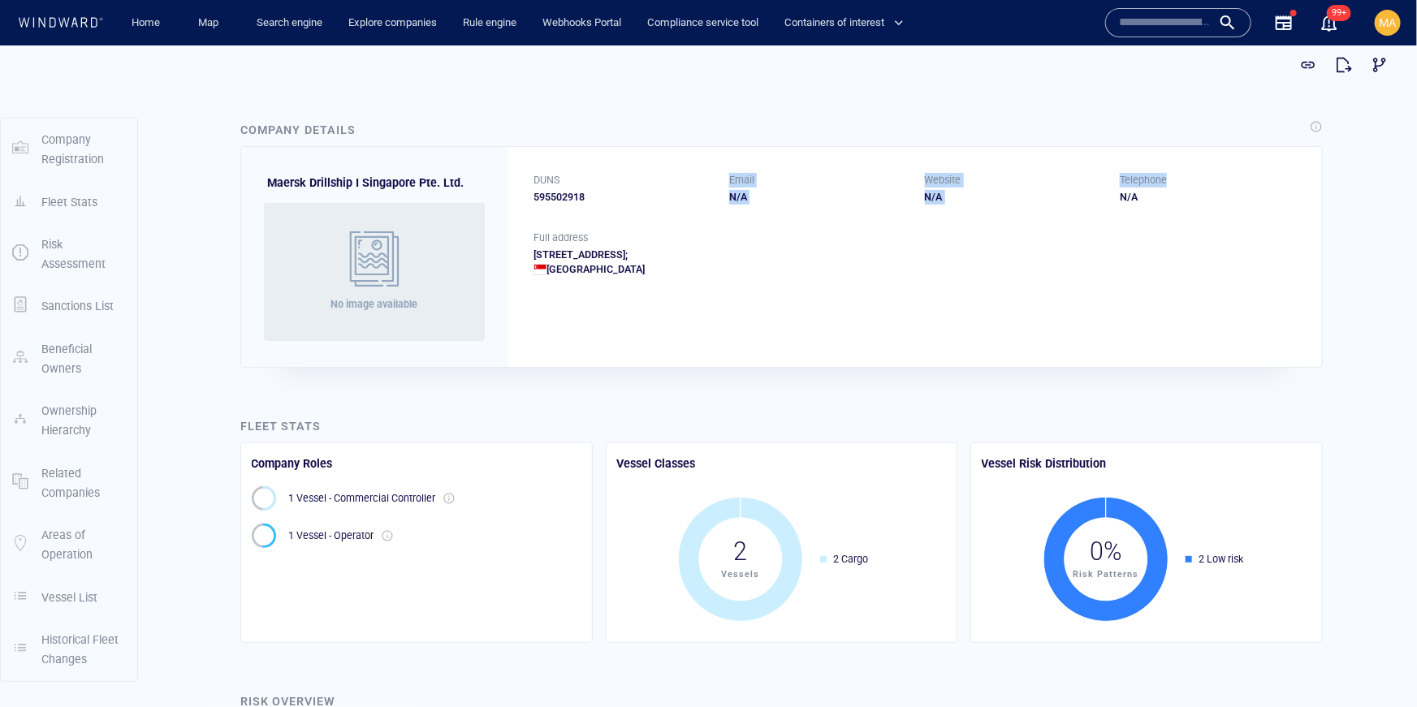
drag, startPoint x: 711, startPoint y: 190, endPoint x: 1186, endPoint y: 178, distance: 475.2
click at [1187, 178] on div "DUNS 595502918 Email N/A Website N/A Telephone N/A" at bounding box center [915, 188] width 815 height 84
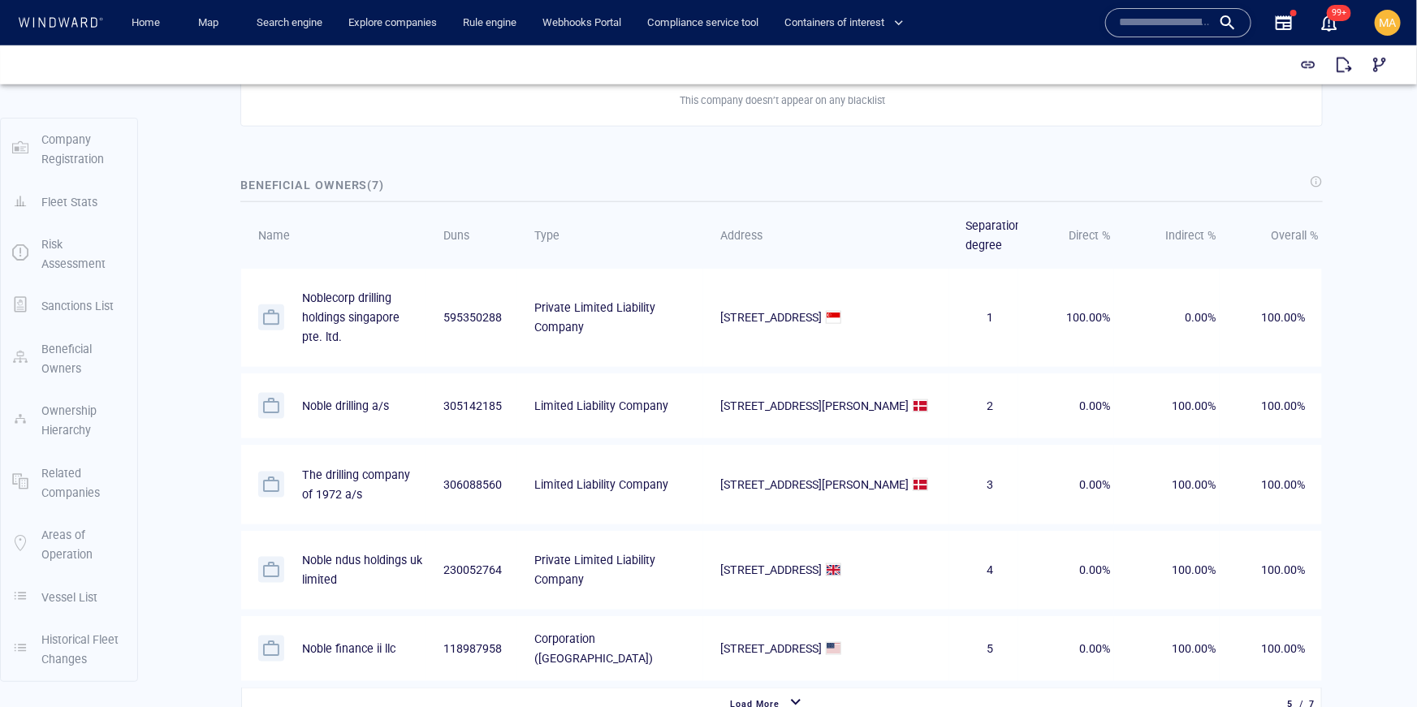
scroll to position [869, 0]
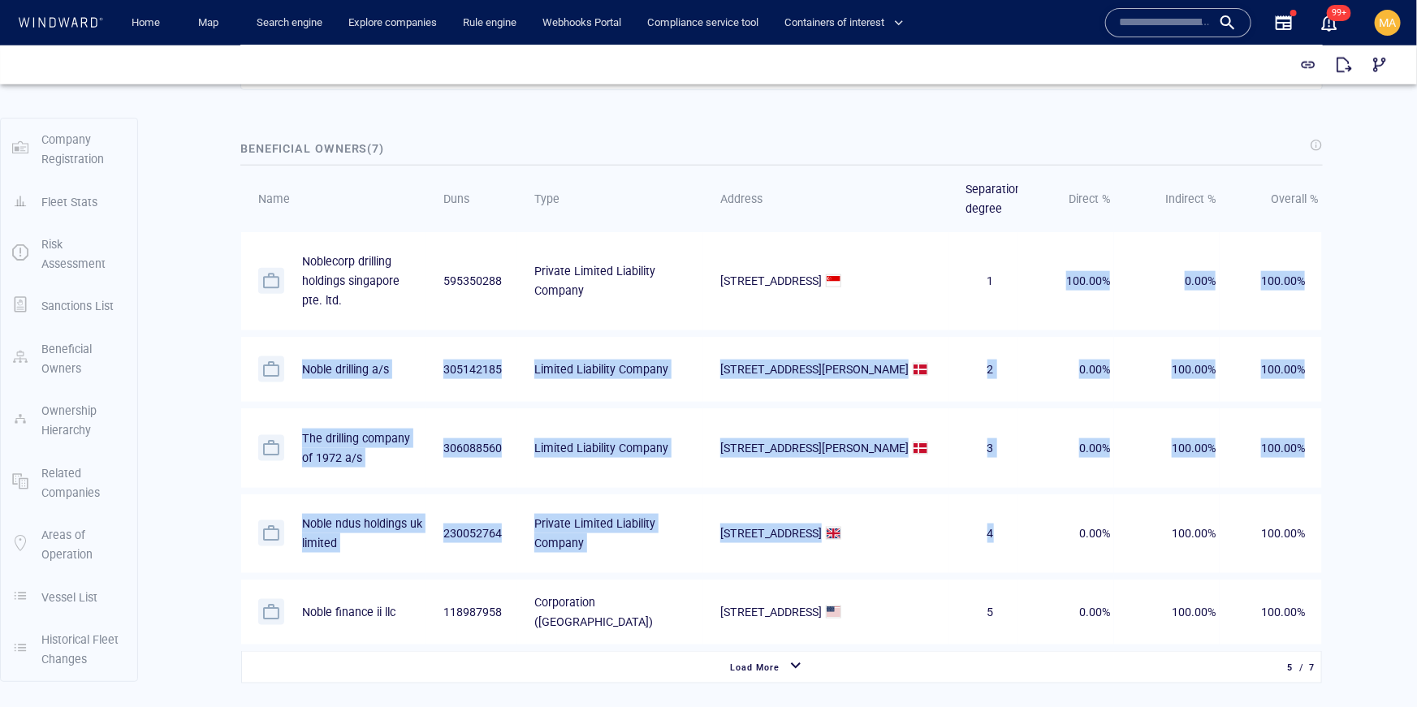
drag, startPoint x: 989, startPoint y: 297, endPoint x: 954, endPoint y: 566, distance: 271.1
click at [954, 566] on tbody "Noblecorp drilling holdings singapore pte. ltd. 595350288 Private Limited Liabi…" at bounding box center [781, 441] width 1081 height 420
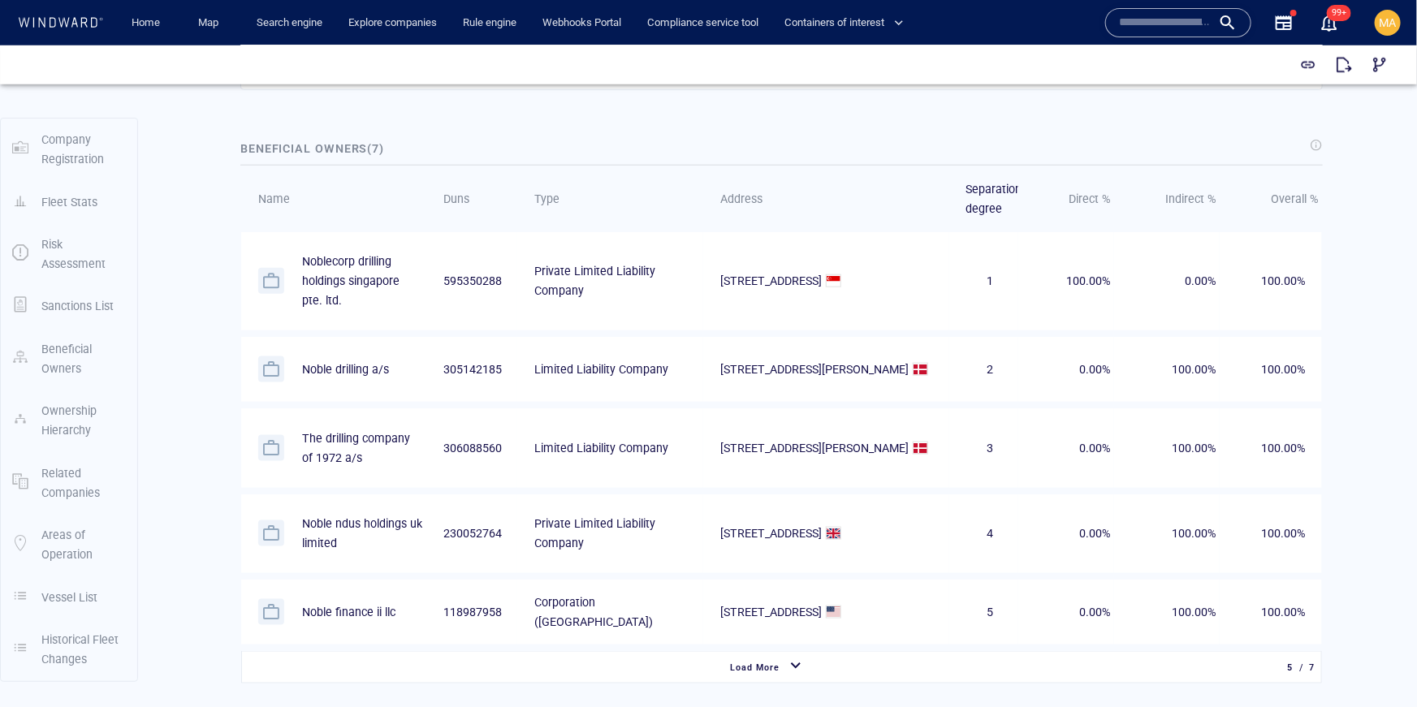
click at [954, 566] on td "4" at bounding box center [984, 533] width 70 height 79
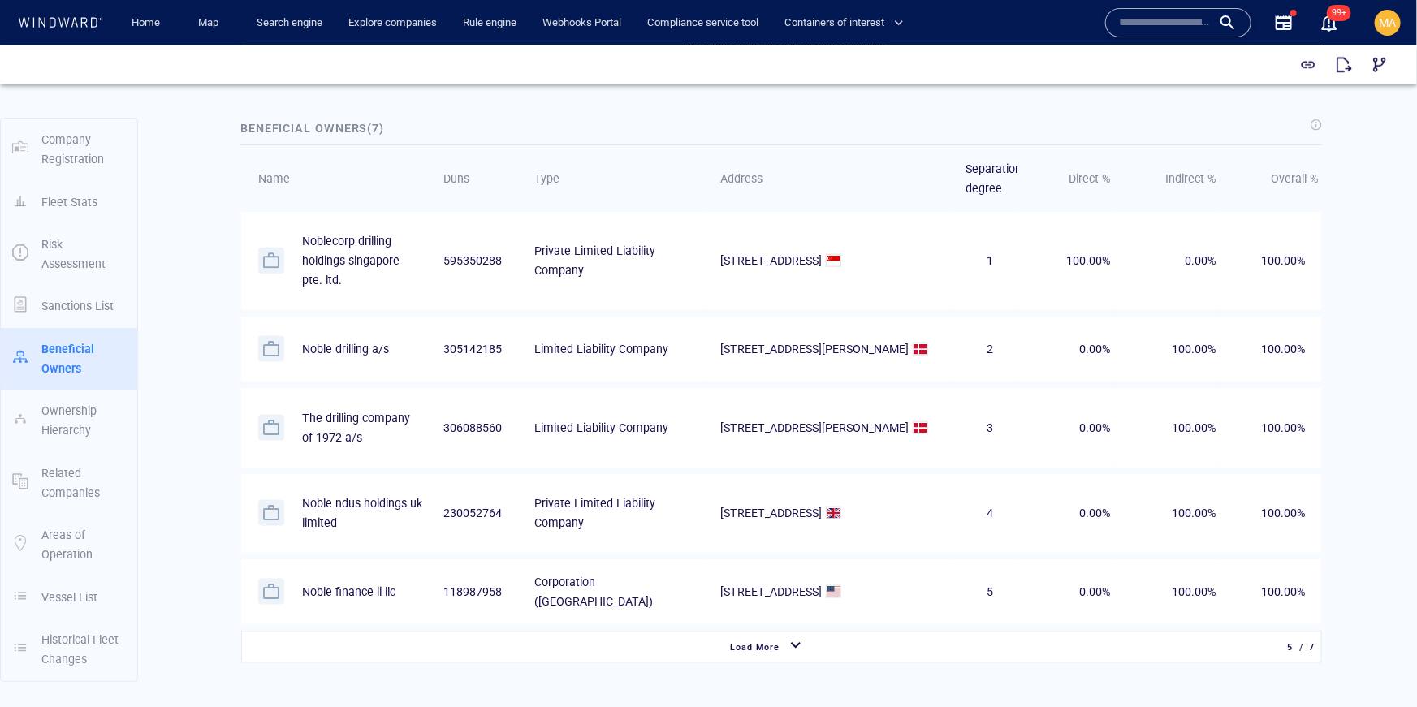
scroll to position [886, 0]
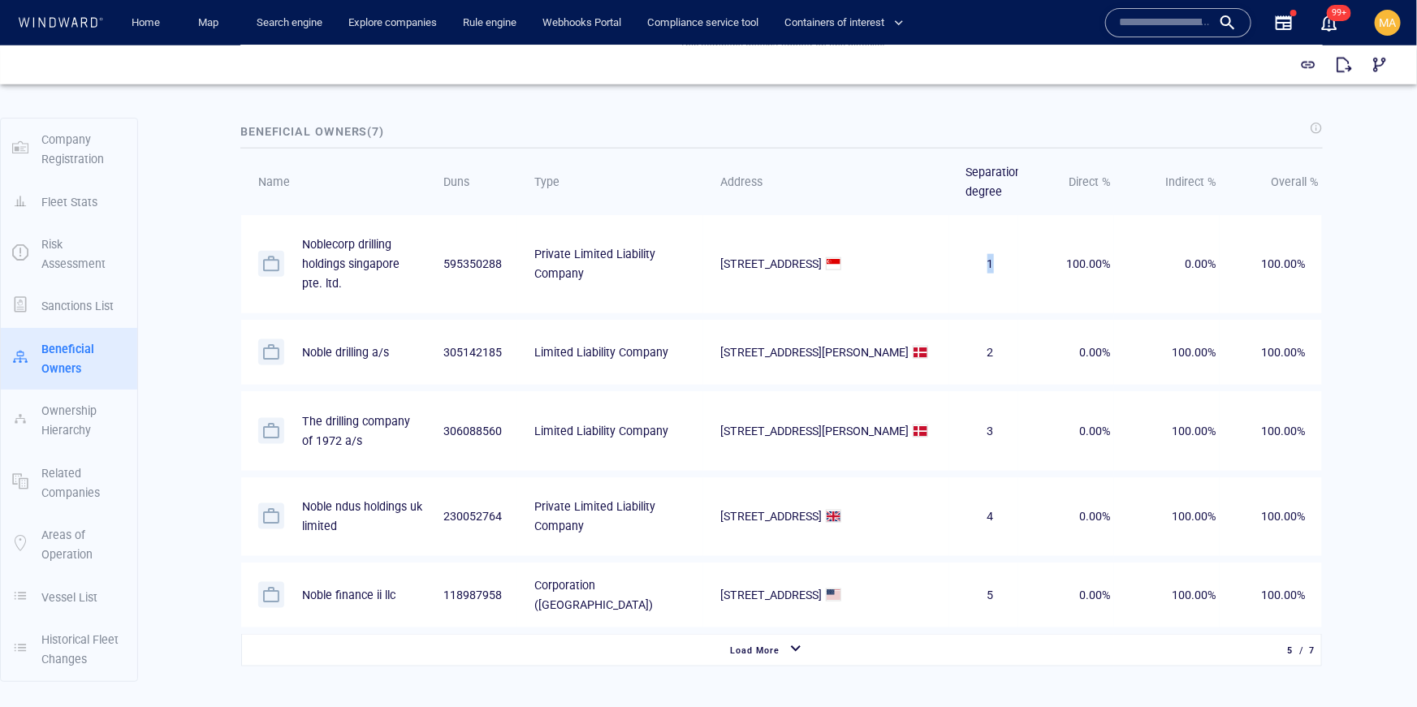
drag, startPoint x: 995, startPoint y: 258, endPoint x: 991, endPoint y: 239, distance: 19.9
click at [991, 239] on td "1" at bounding box center [984, 263] width 70 height 98
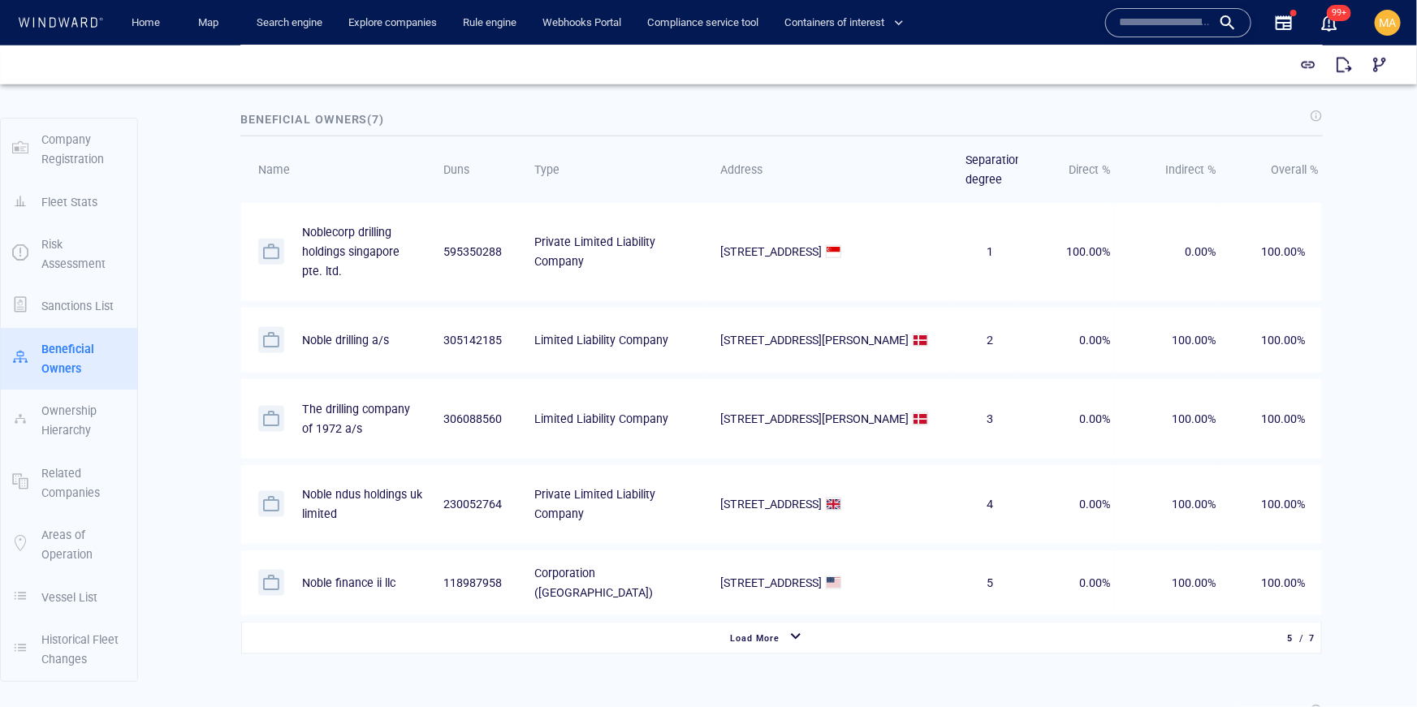
click at [983, 322] on td "2" at bounding box center [984, 340] width 70 height 66
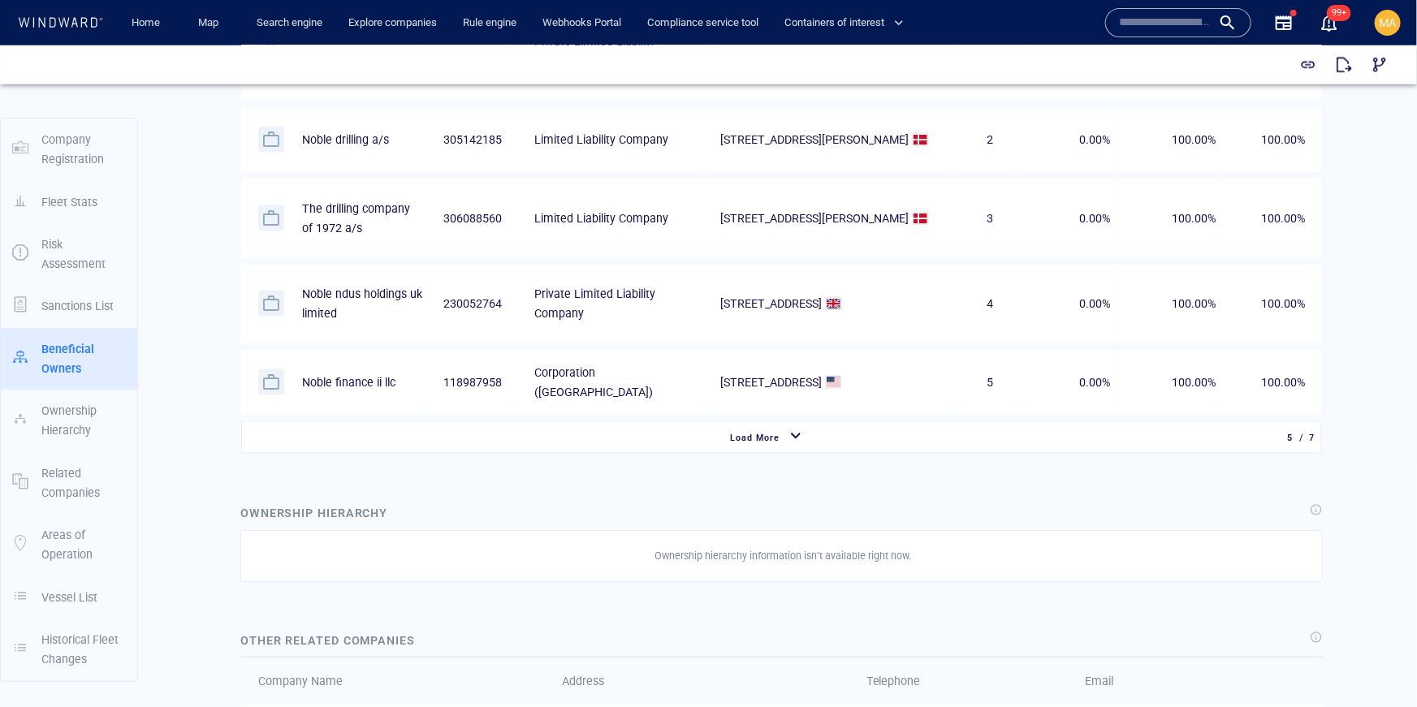
scroll to position [1100, 0]
click at [832, 551] on p "Ownership hierarchy information isn’t available right now." at bounding box center [783, 554] width 257 height 15
drag, startPoint x: 920, startPoint y: 545, endPoint x: 728, endPoint y: 565, distance: 193.5
click at [728, 565] on div "Ownership hierarchy information isn’t available right now." at bounding box center [781, 555] width 1083 height 52
click at [750, 551] on p "Ownership hierarchy information isn’t available right now." at bounding box center [783, 554] width 257 height 15
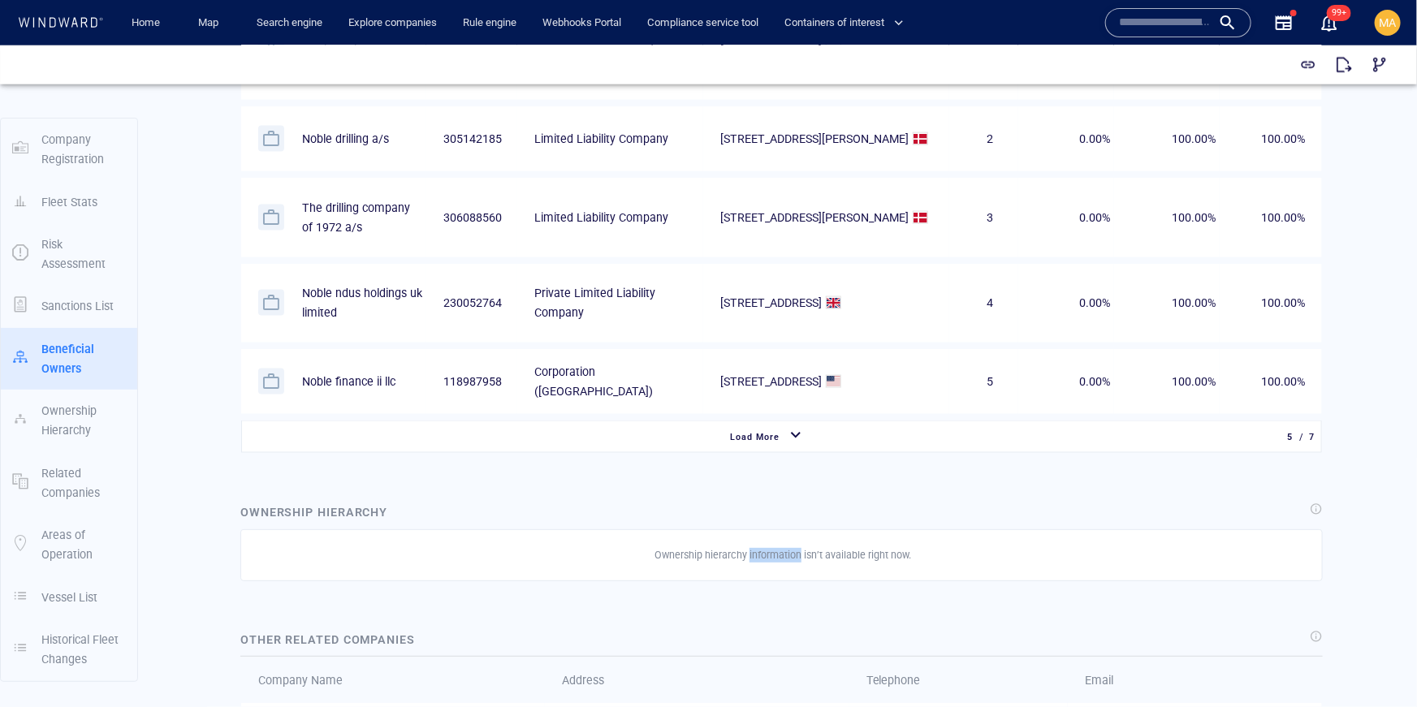
click at [750, 551] on p "Ownership hierarchy information isn’t available right now." at bounding box center [783, 554] width 257 height 15
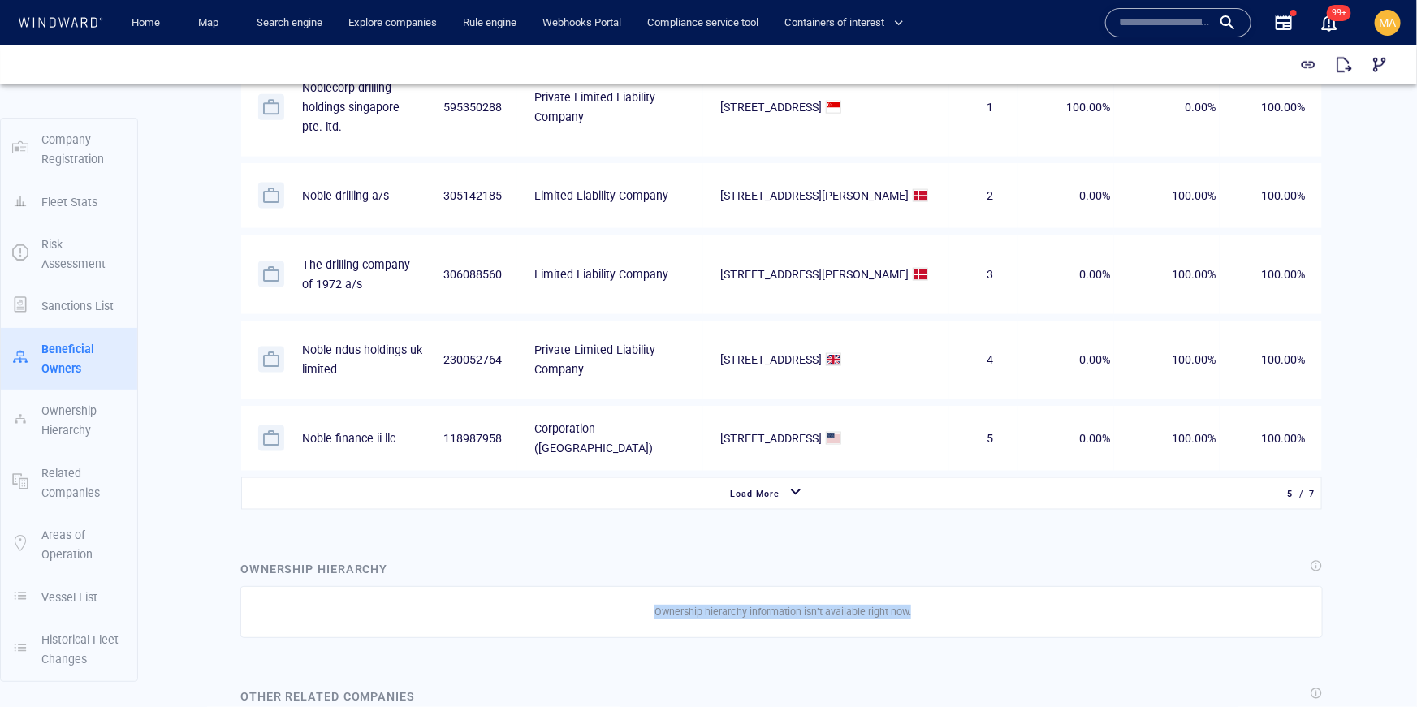
scroll to position [993, 0]
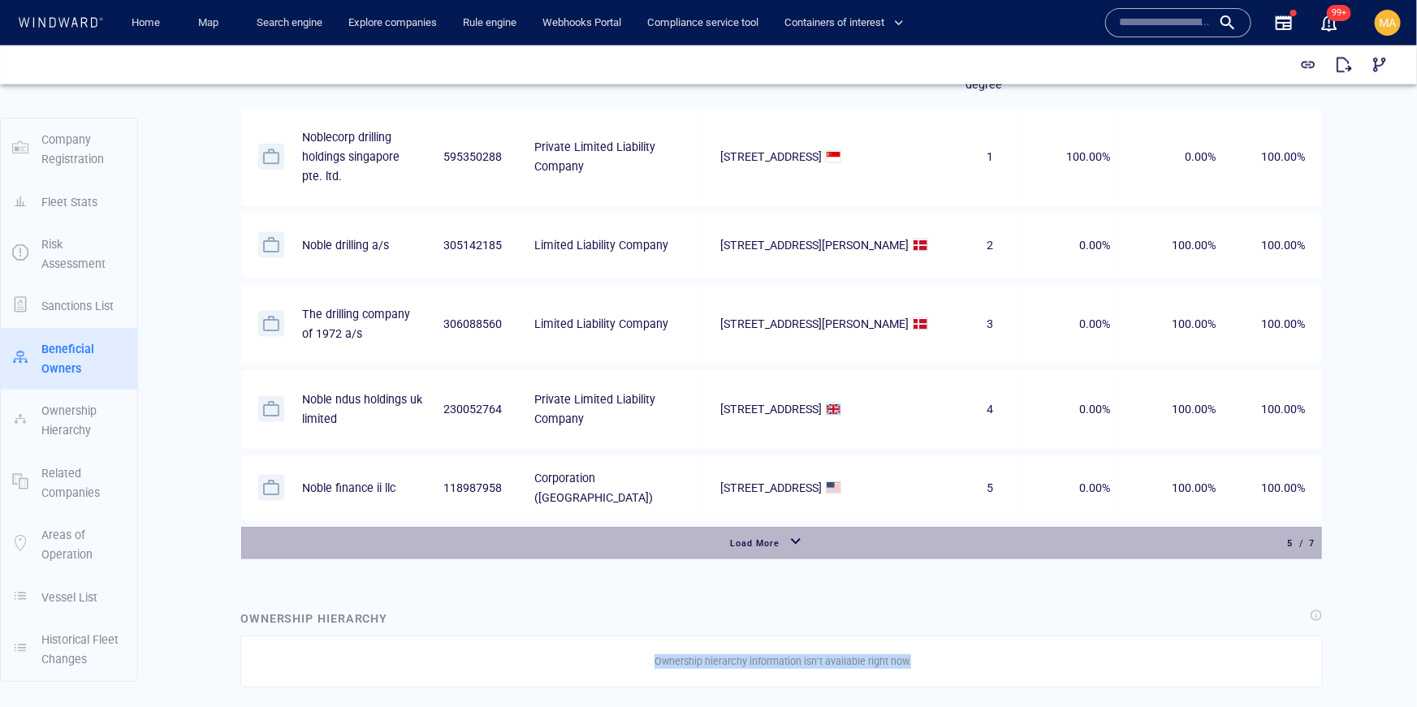
click at [794, 539] on div "button" at bounding box center [796, 542] width 26 height 29
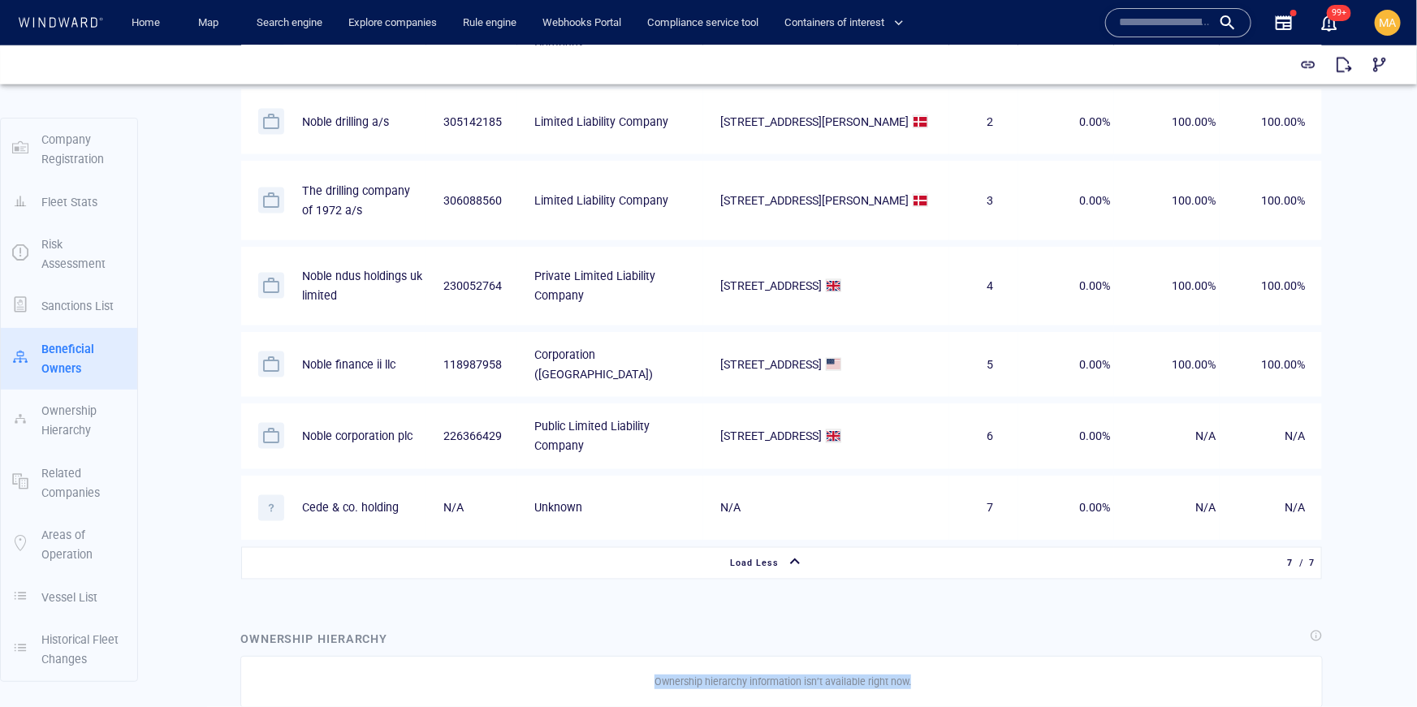
scroll to position [1114, 0]
click at [1385, 62] on span "button" at bounding box center [1380, 64] width 16 height 16
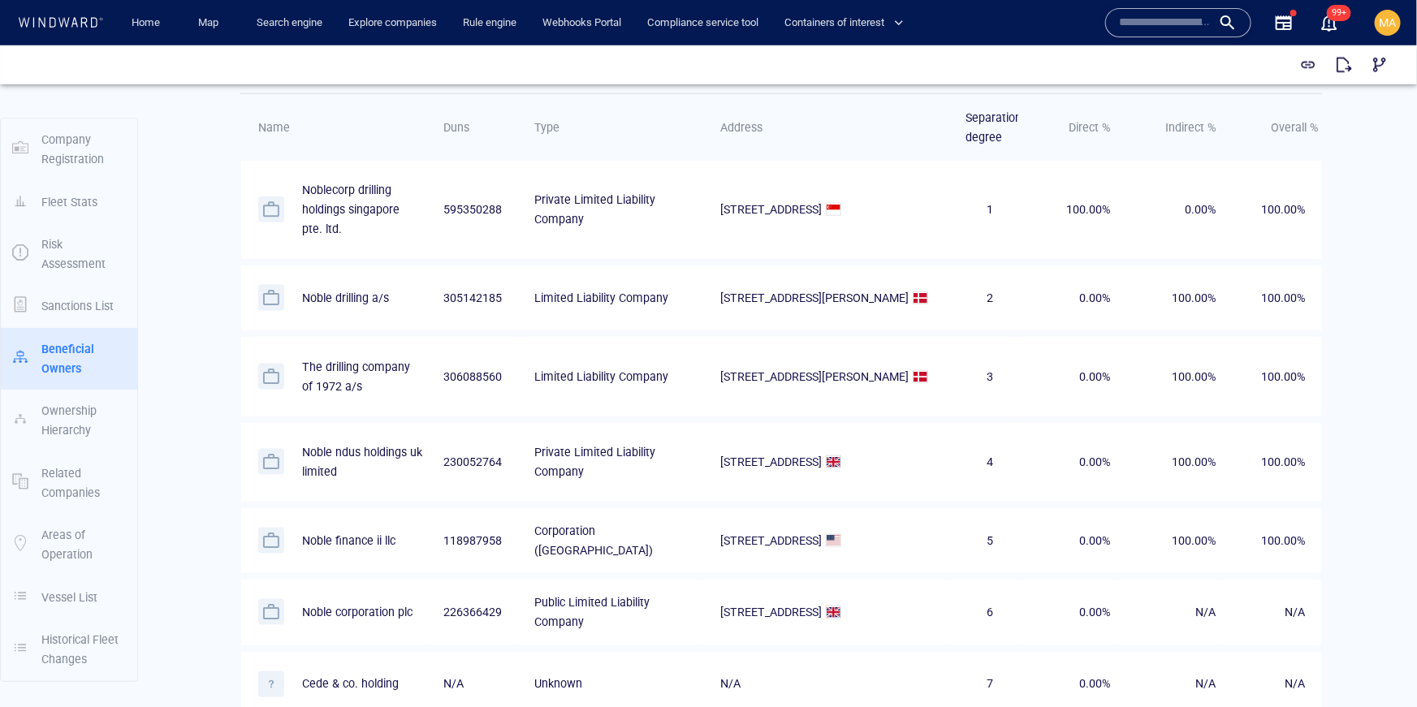
scroll to position [912, 0]
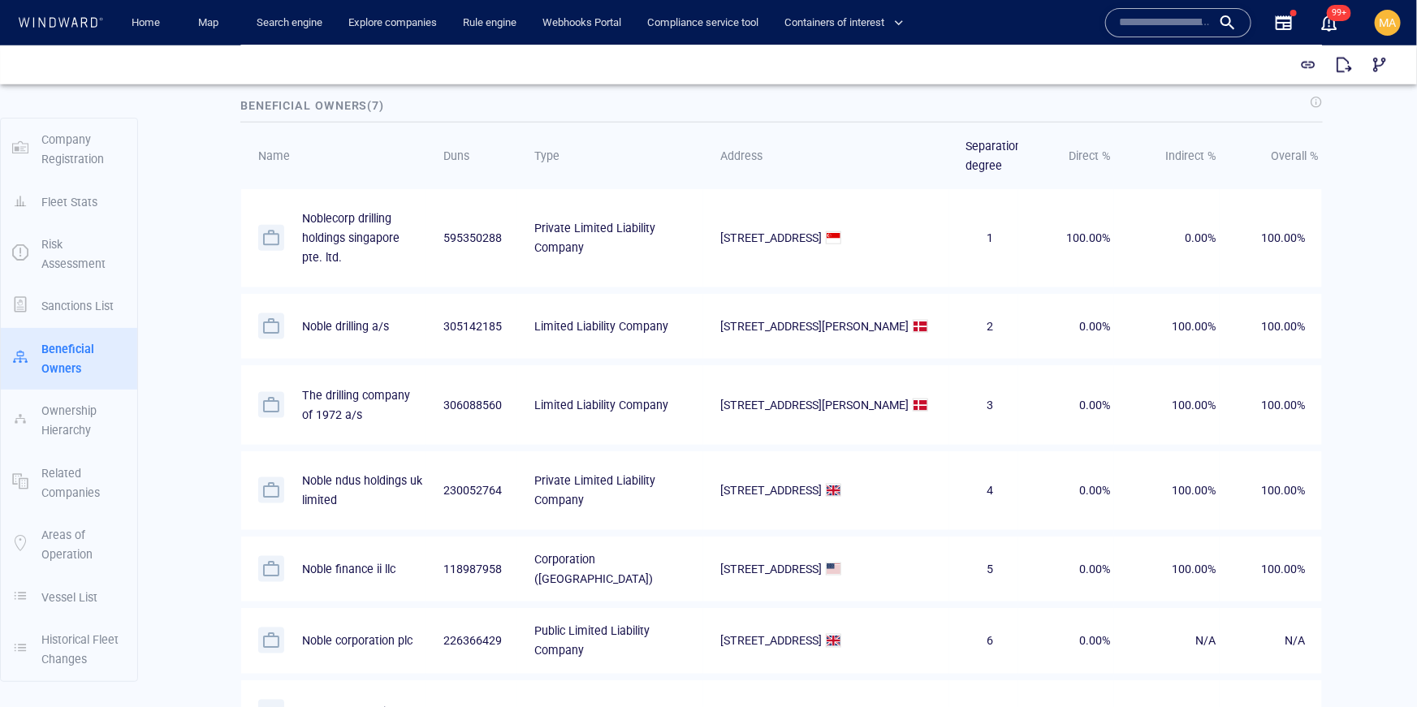
click at [365, 234] on p "Noblecorp drilling holdings singapore pte. ltd." at bounding box center [362, 237] width 120 height 59
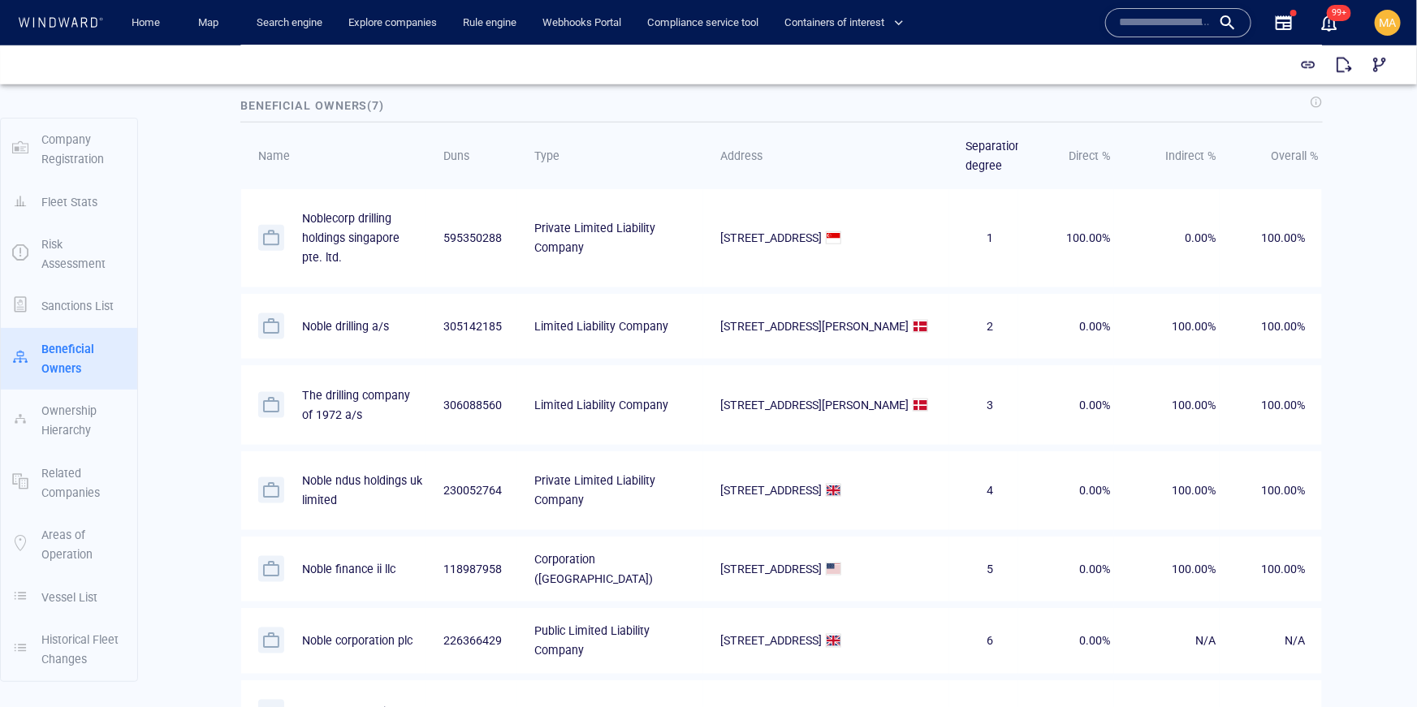
click at [285, 237] on p "Noblecorp drilling holdings singapore pte. ltd." at bounding box center [340, 237] width 164 height 59
click at [280, 237] on div at bounding box center [271, 237] width 26 height 26
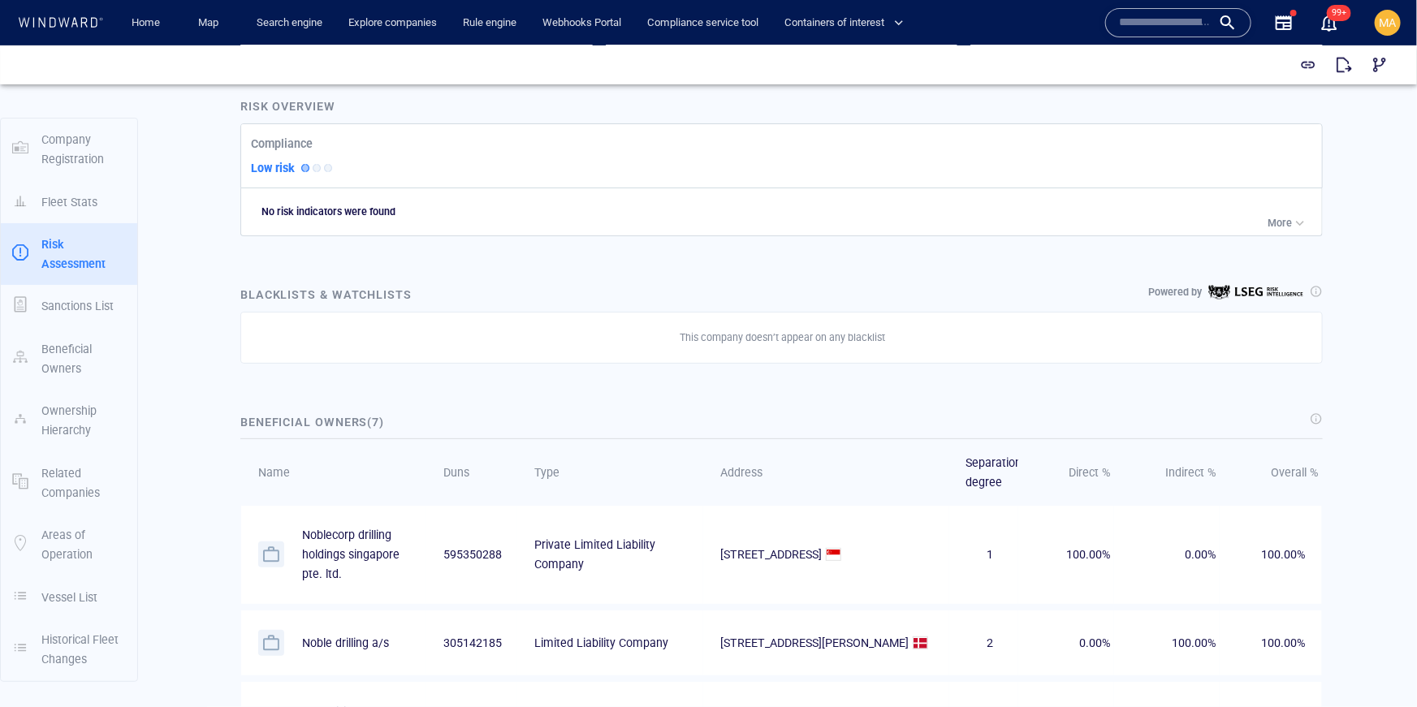
scroll to position [599, 0]
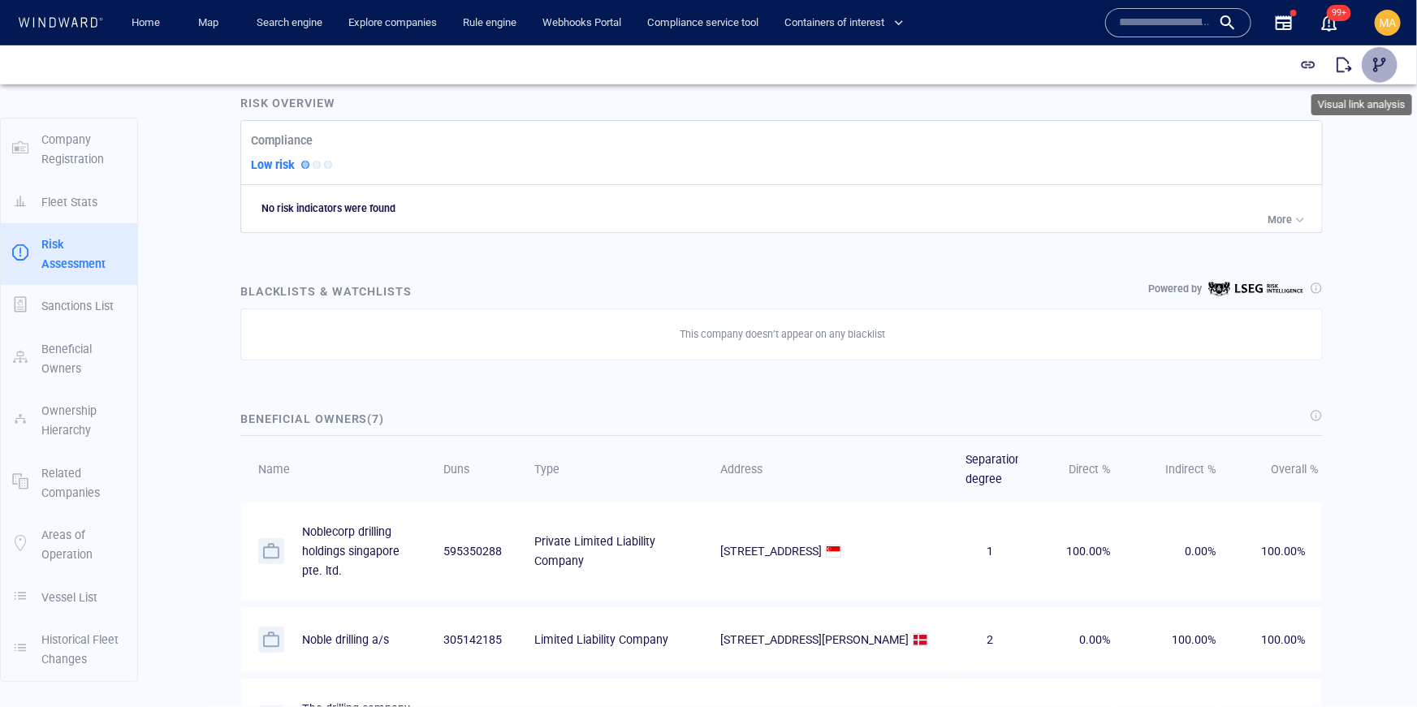
click at [1385, 61] on span "button" at bounding box center [1380, 64] width 16 height 16
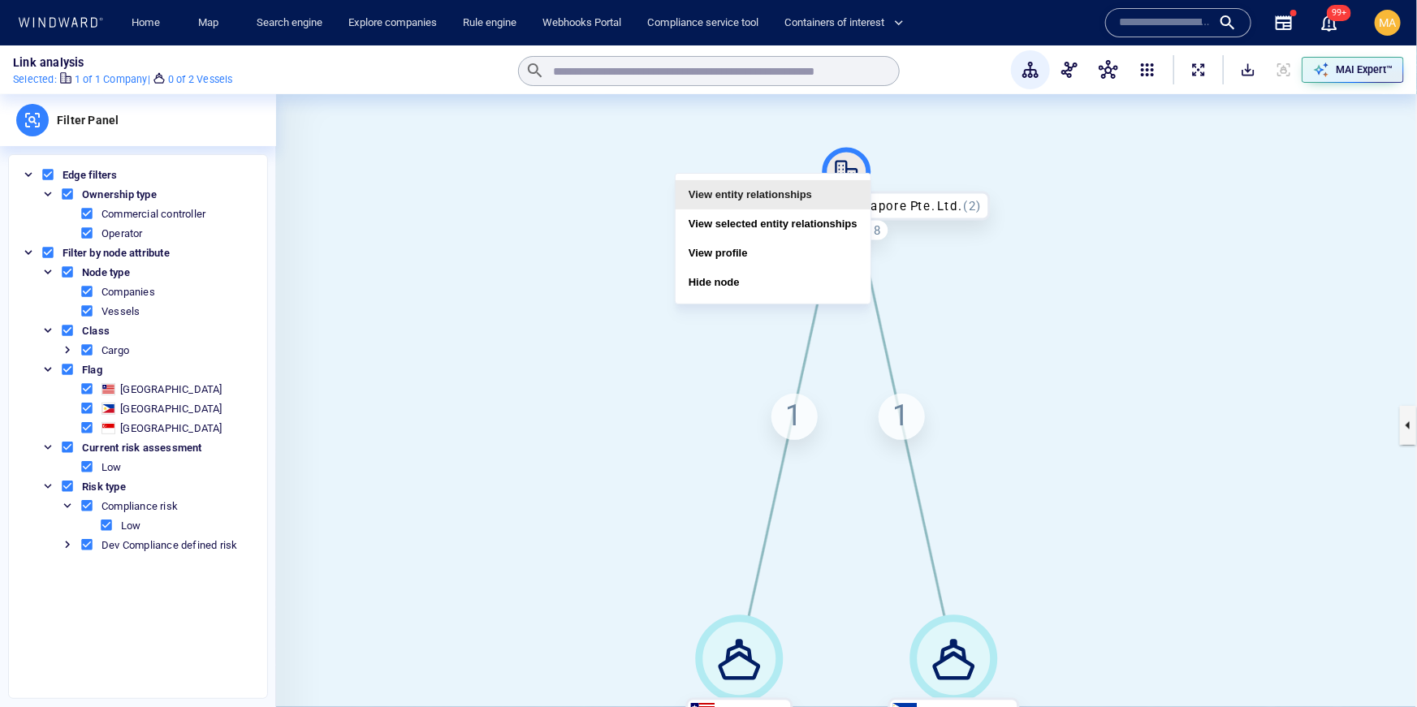
click at [812, 191] on button "View entity relationships" at bounding box center [773, 194] width 195 height 29
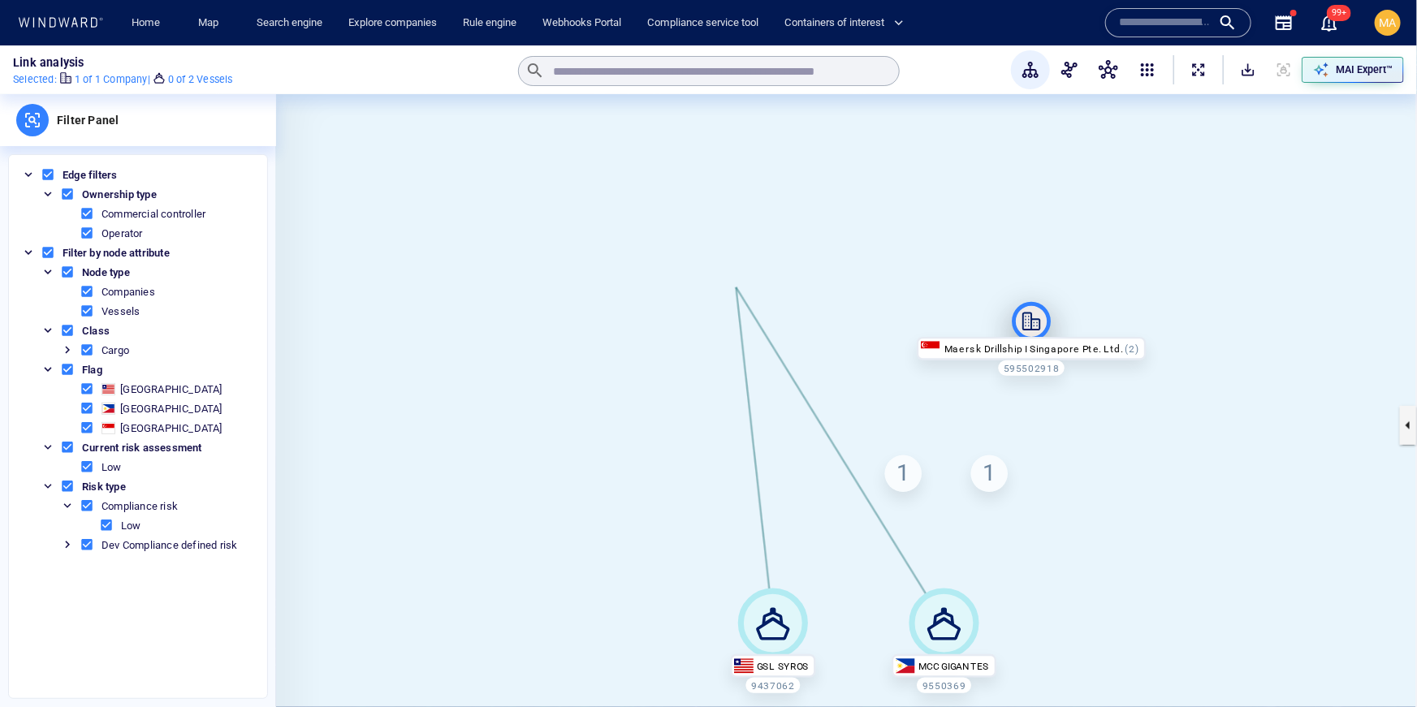
drag, startPoint x: 868, startPoint y: 240, endPoint x: 1031, endPoint y: 326, distance: 184.2
click at [1031, 326] on icon at bounding box center [1031, 321] width 39 height 39
click at [1016, 215] on canvas at bounding box center [846, 425] width 1141 height 662
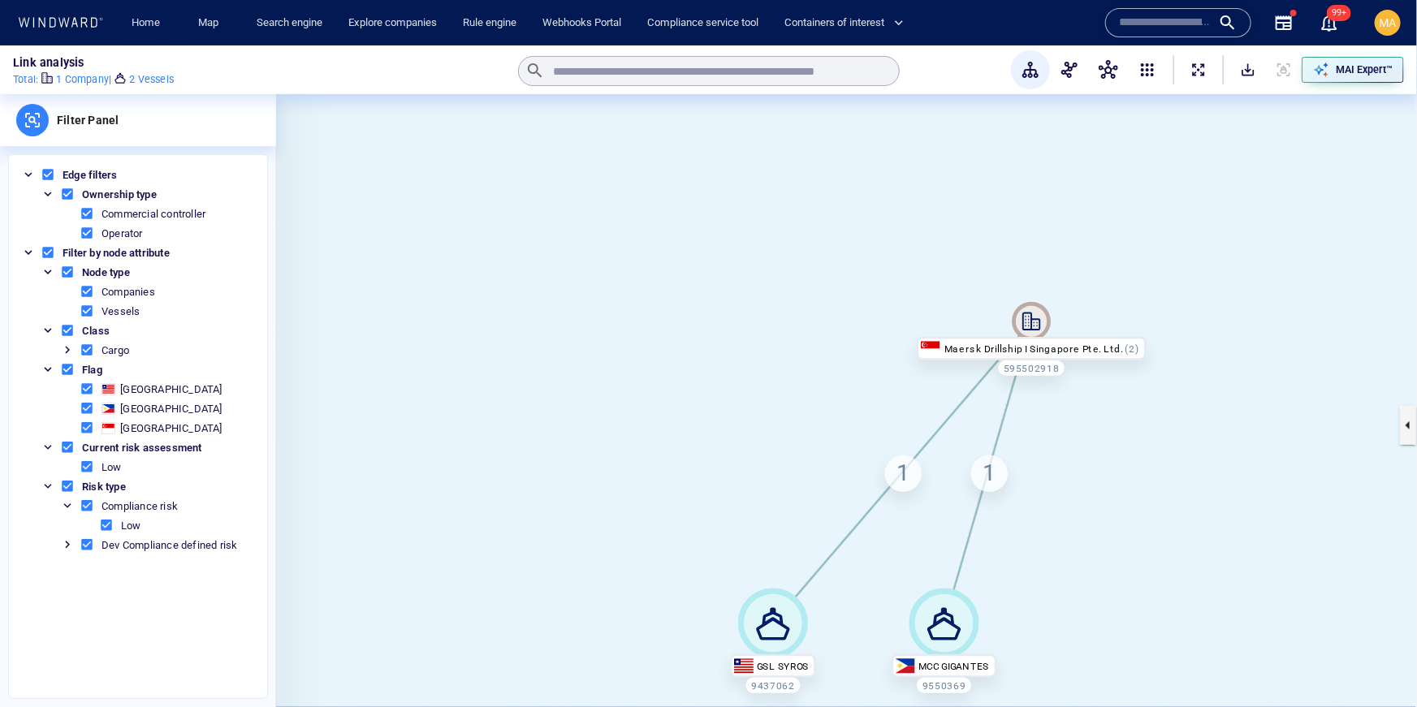
click at [1020, 337] on div "Maersk Drillship I Singapore Pte. Ltd." at bounding box center [1032, 349] width 228 height 24
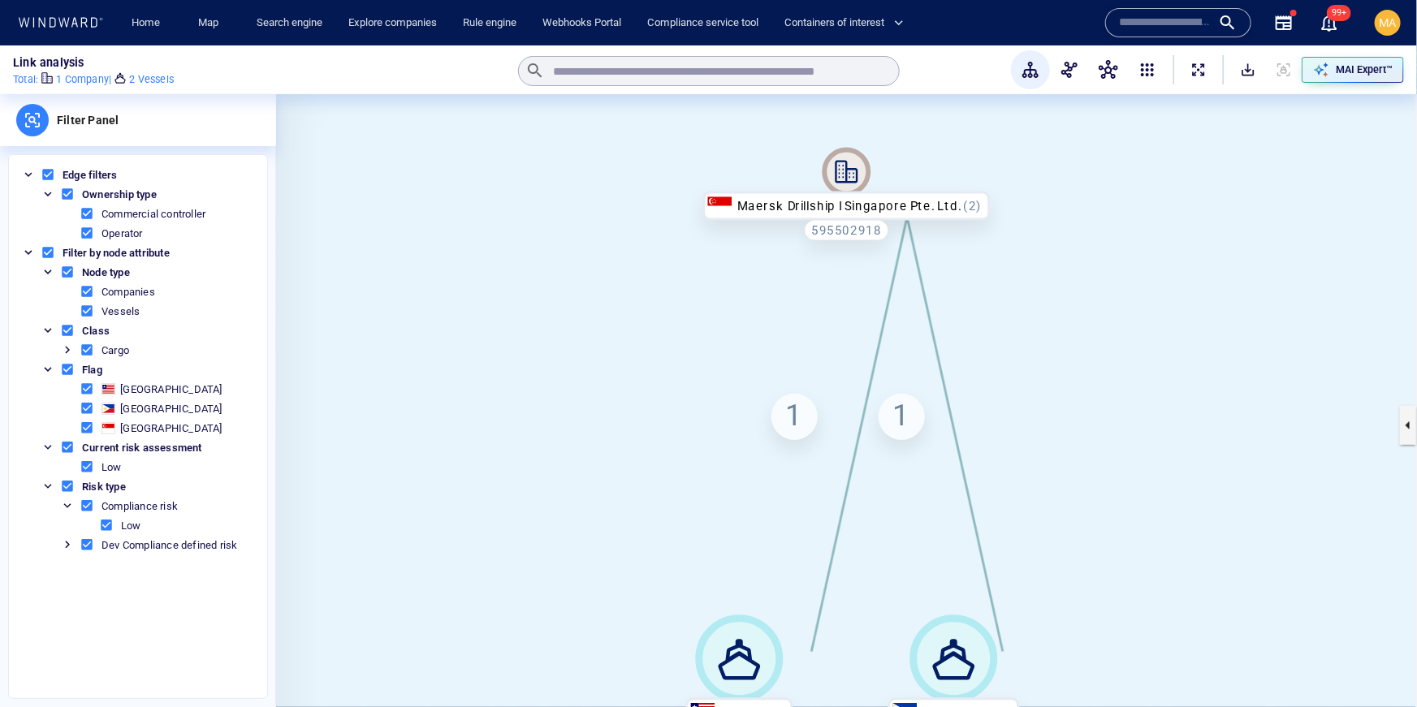
click at [854, 162] on icon at bounding box center [847, 172] width 49 height 49
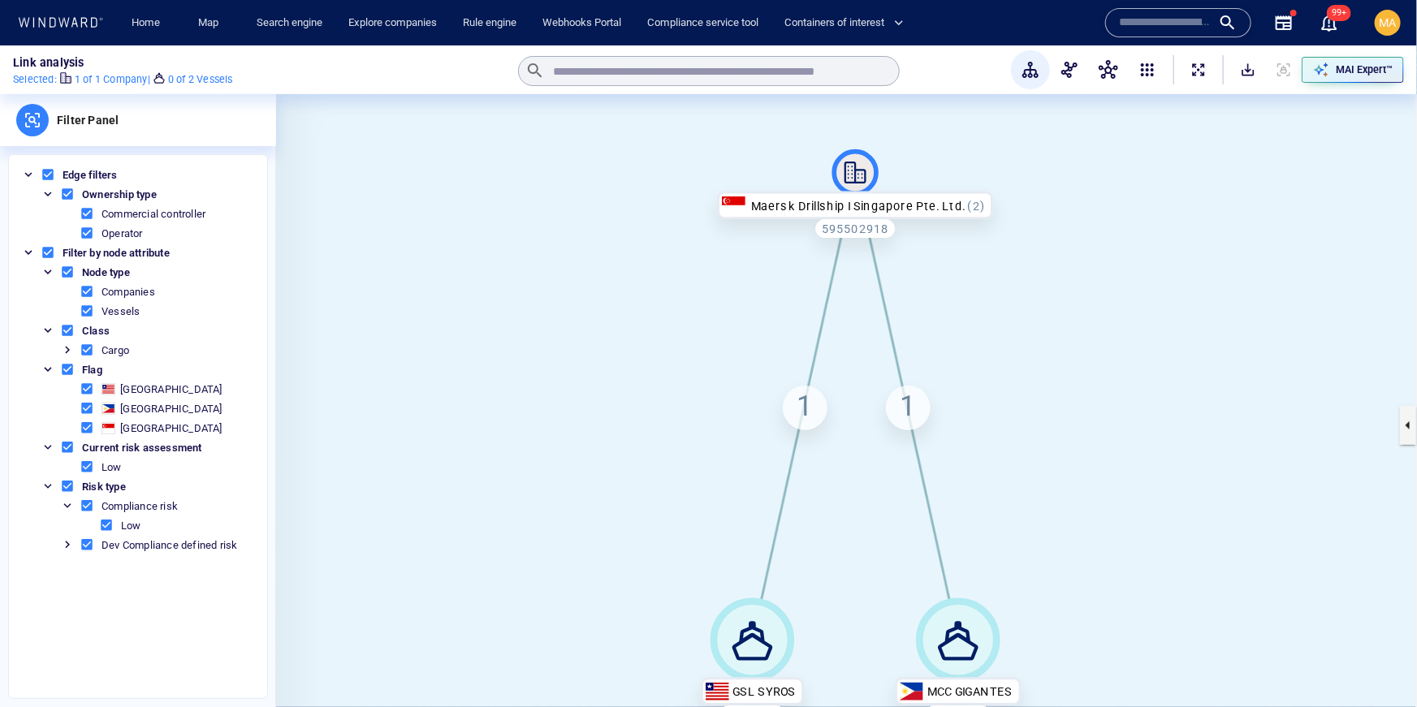
click at [925, 220] on canvas at bounding box center [846, 425] width 1141 height 662
click at [857, 164] on icon at bounding box center [855, 172] width 47 height 47
click at [932, 256] on canvas at bounding box center [846, 425] width 1141 height 662
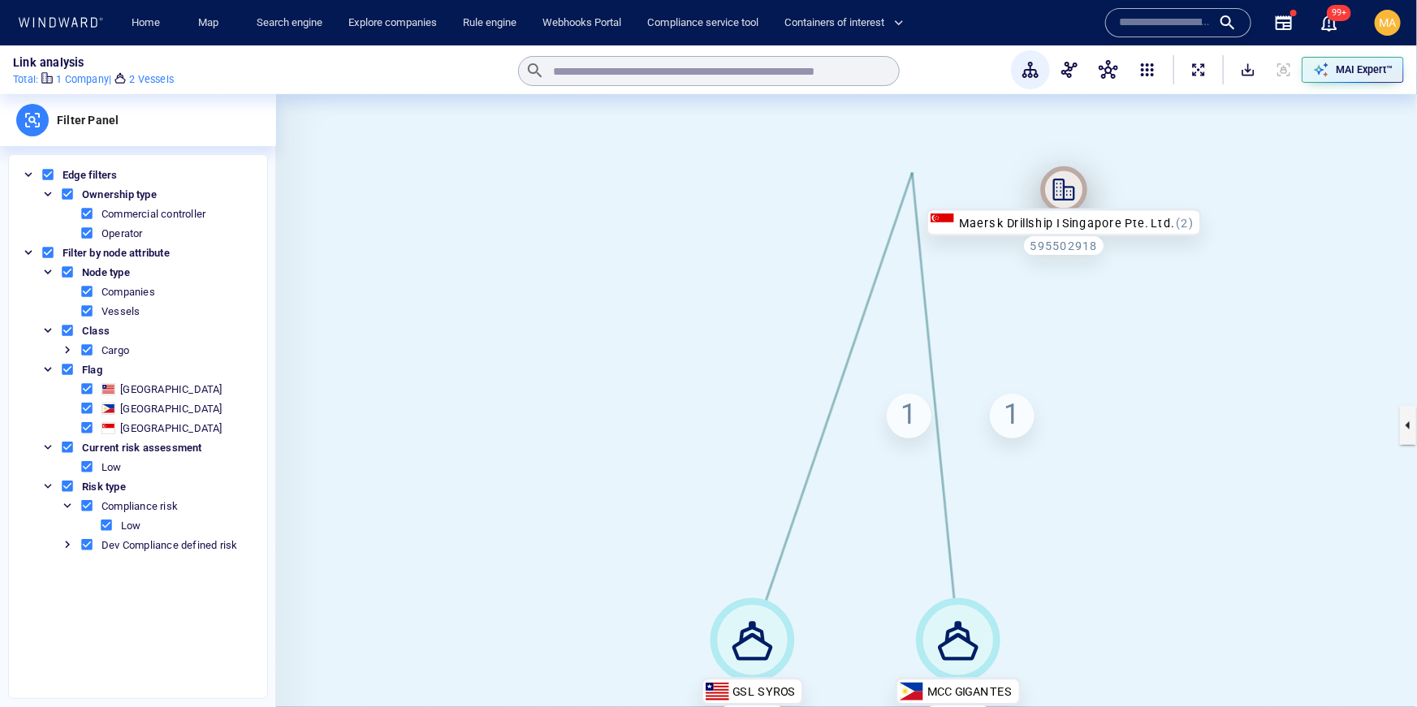
drag, startPoint x: 866, startPoint y: 162, endPoint x: 1074, endPoint y: 179, distance: 209.3
click at [1074, 179] on icon at bounding box center [1063, 189] width 47 height 47
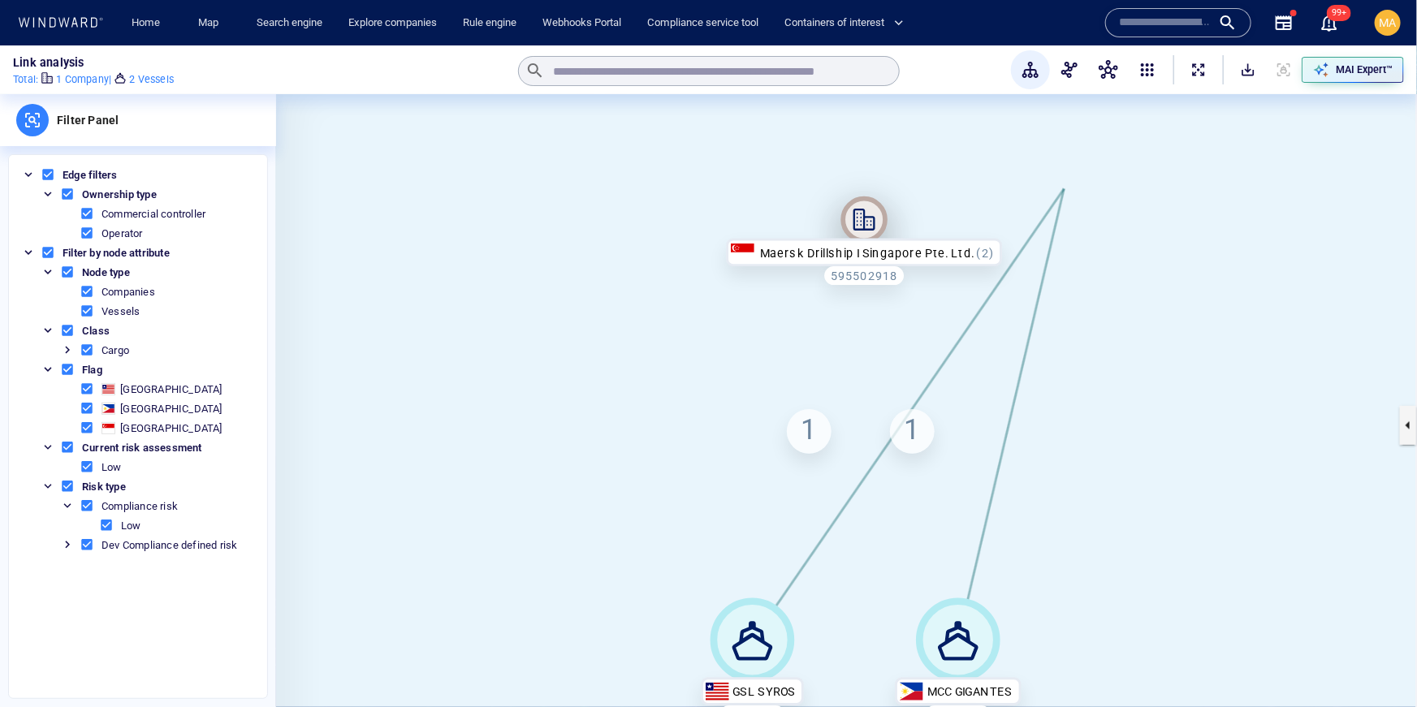
drag, startPoint x: 1074, startPoint y: 179, endPoint x: 875, endPoint y: 210, distance: 202.1
click at [875, 210] on icon at bounding box center [864, 220] width 47 height 47
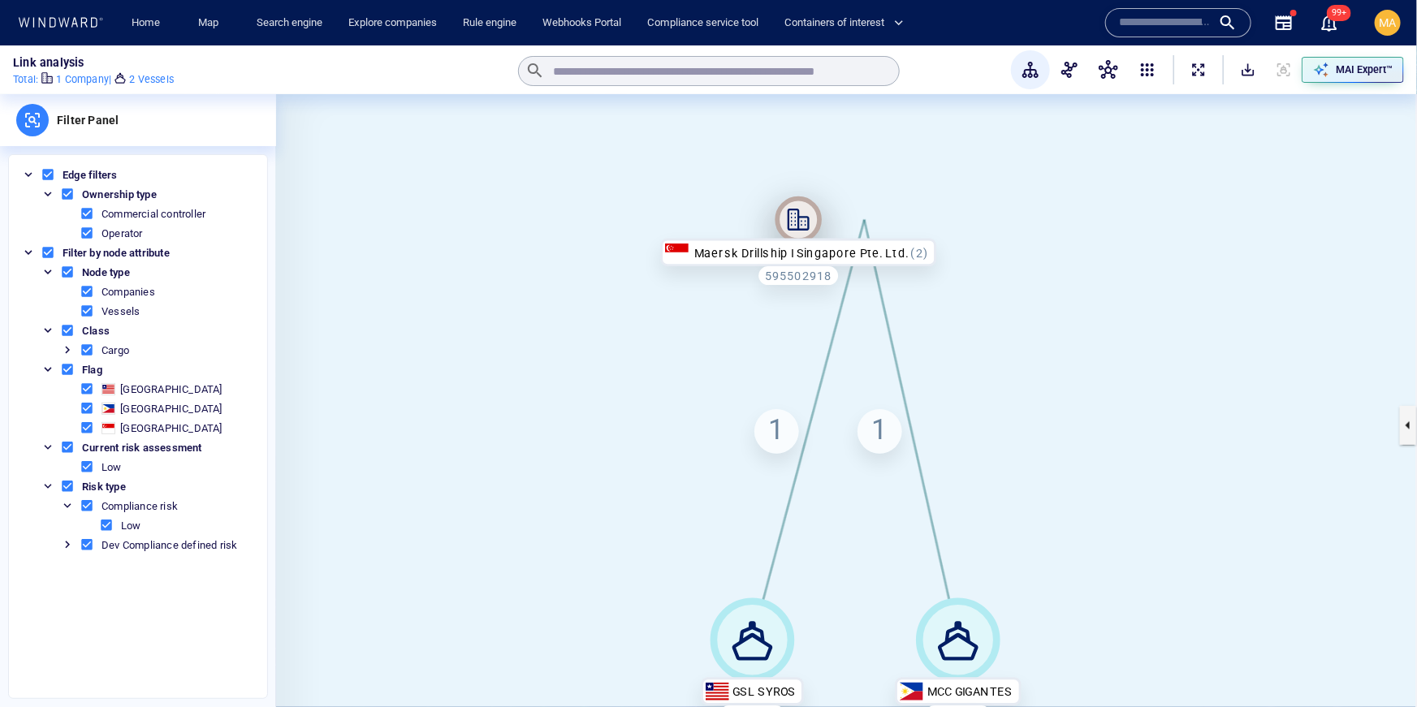
drag, startPoint x: 875, startPoint y: 210, endPoint x: 789, endPoint y: 210, distance: 85.3
click at [789, 210] on icon at bounding box center [799, 220] width 47 height 47
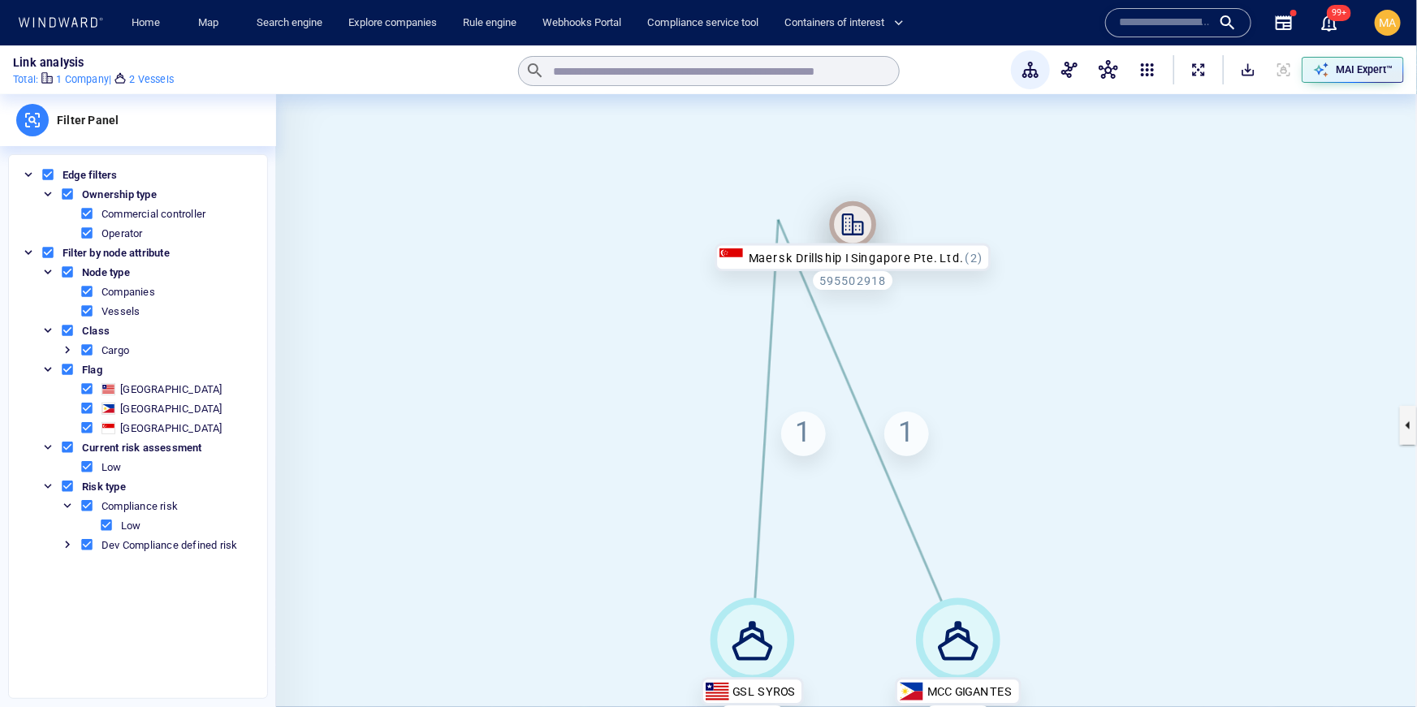
drag, startPoint x: 782, startPoint y: 226, endPoint x: 857, endPoint y: 231, distance: 74.9
click at [857, 231] on icon at bounding box center [853, 224] width 47 height 47
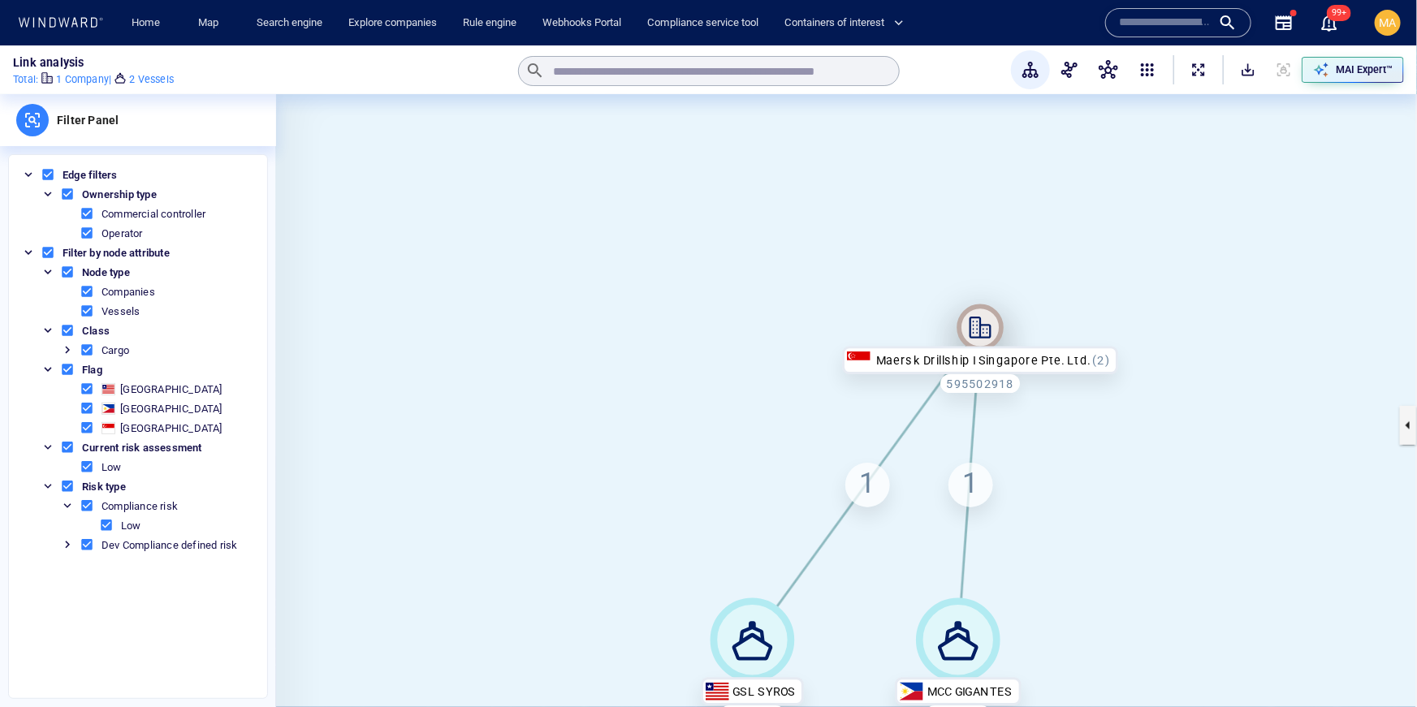
drag, startPoint x: 844, startPoint y: 225, endPoint x: 971, endPoint y: 328, distance: 164.0
click at [971, 328] on icon at bounding box center [980, 328] width 47 height 47
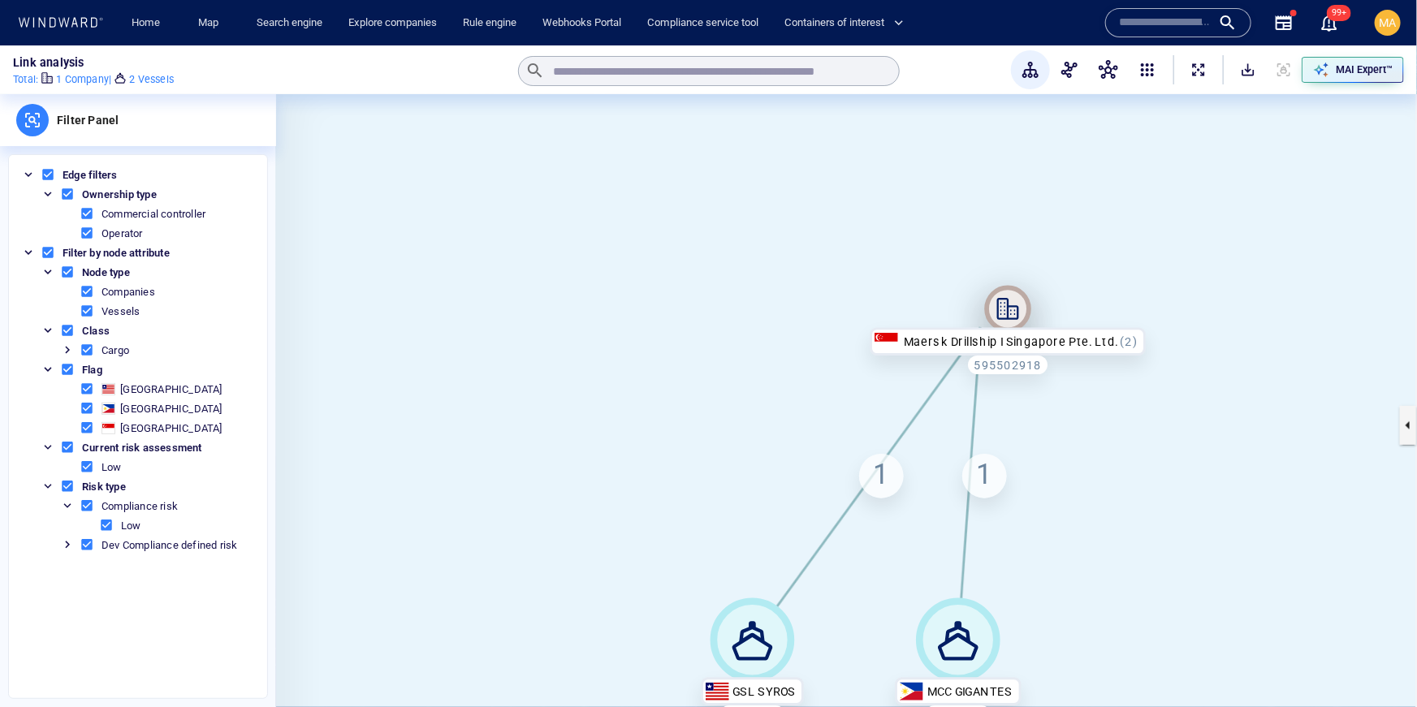
drag, startPoint x: 971, startPoint y: 328, endPoint x: 999, endPoint y: 309, distance: 33.3
click at [999, 309] on icon at bounding box center [1007, 309] width 47 height 47
click at [446, 289] on canvas at bounding box center [846, 425] width 1141 height 662
